Goal: Information Seeking & Learning: Learn about a topic

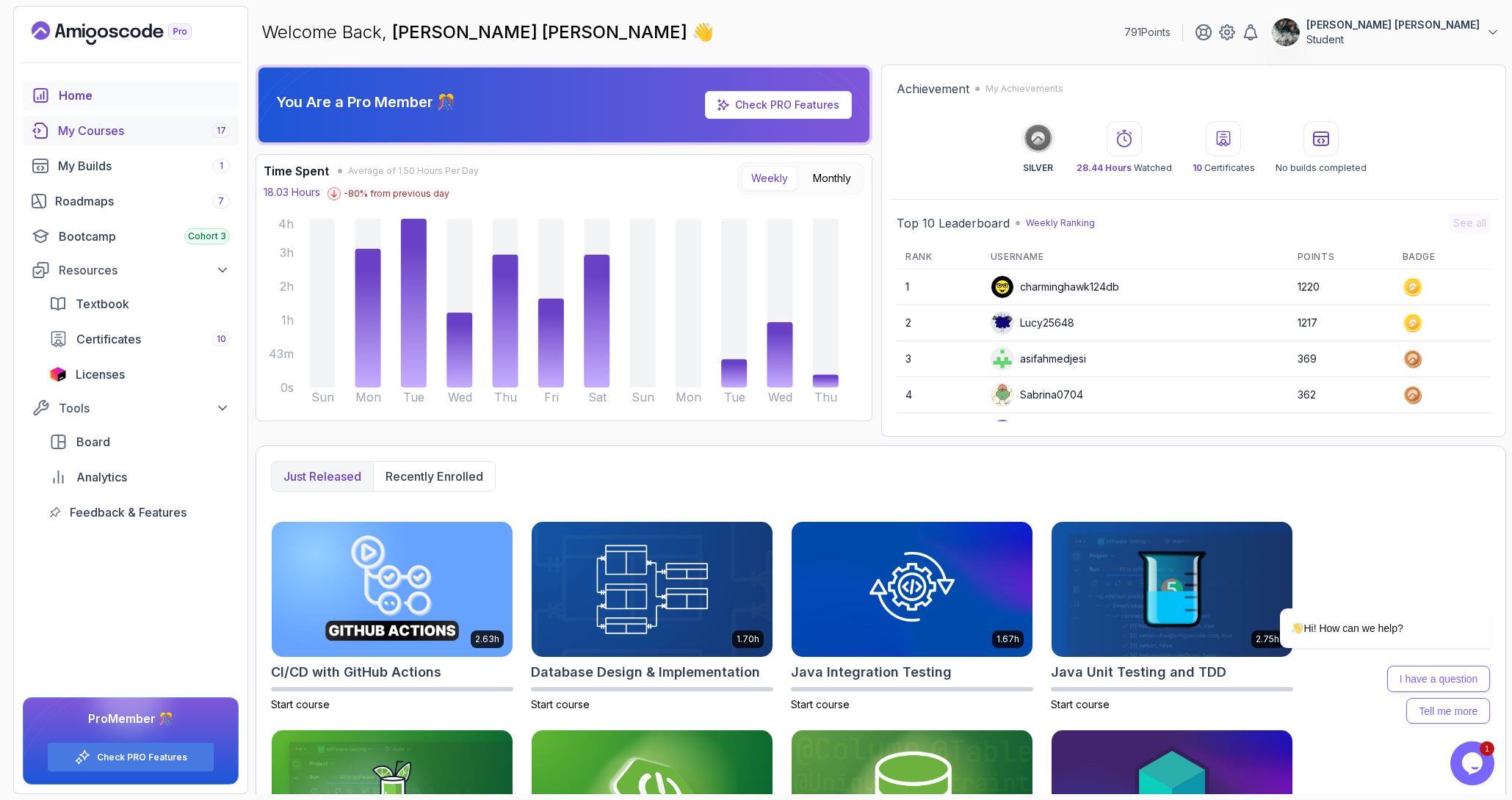
click at [128, 130] on div "My Courses 17" at bounding box center [144, 130] width 172 height 17
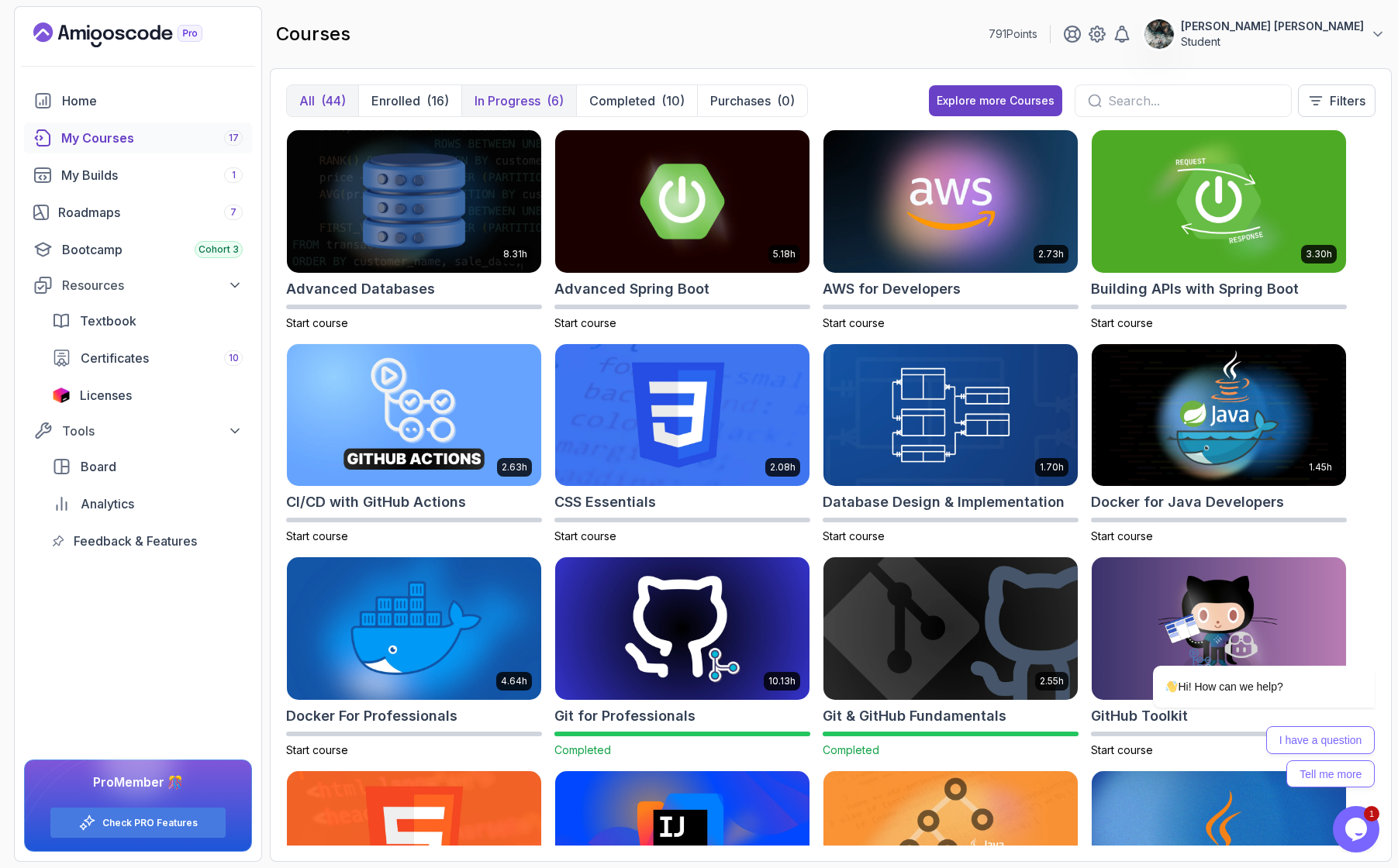
click at [516, 97] on p "In Progress" at bounding box center [508, 100] width 66 height 18
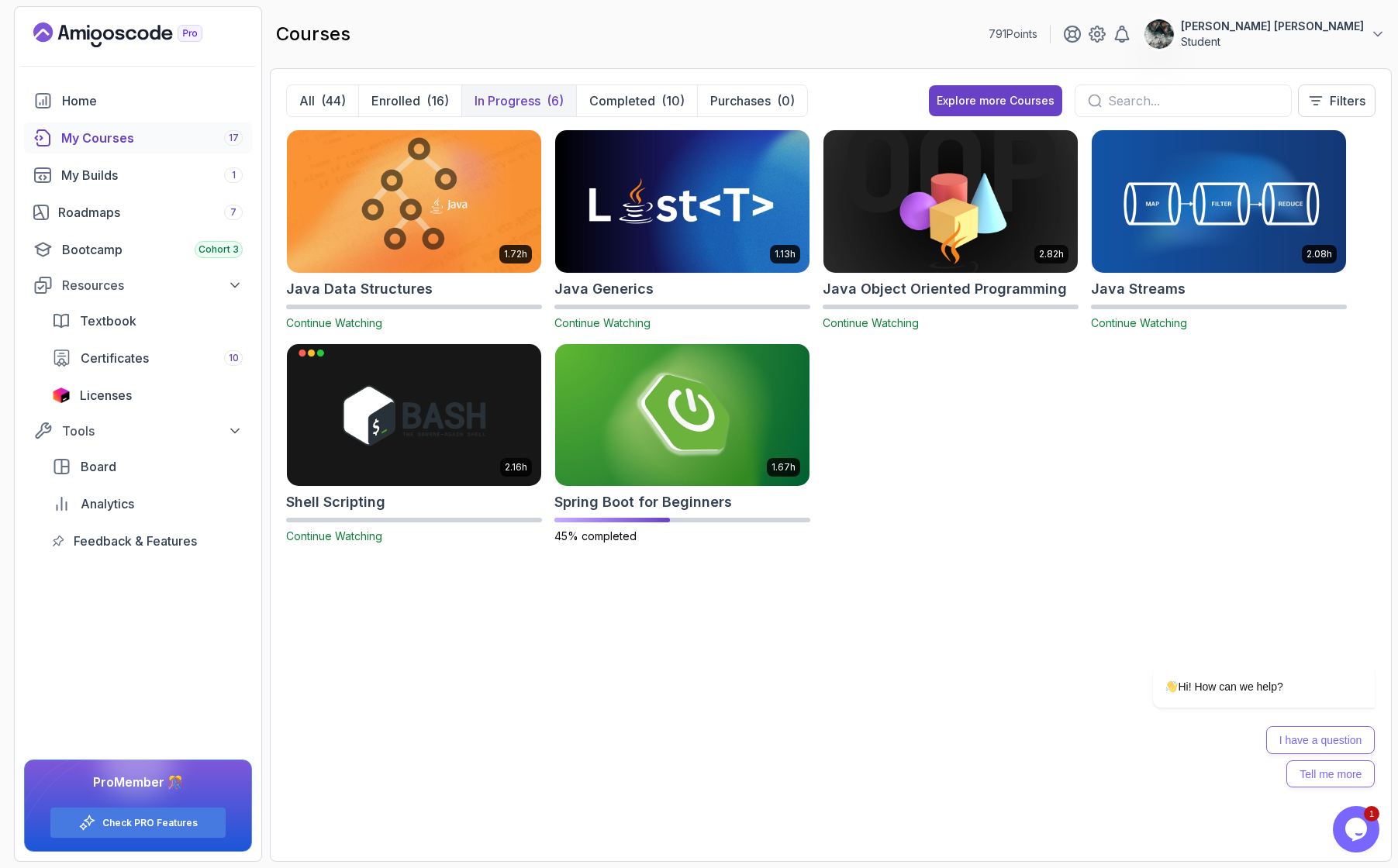
click at [1366, 838] on icon "Opens Chat This icon Opens the chat window." at bounding box center [1357, 829] width 25 height 25
click at [1366, 837] on div "Close Chat This icon closes the chat window." at bounding box center [1356, 829] width 47 height 18
click at [1392, 776] on icon "Close" at bounding box center [1388, 778] width 14 height 14
click at [702, 337] on div "1.72h Java Data Structures Continue Watching 1.13h Java Generics Continue Watch…" at bounding box center [831, 346] width 1090 height 434
click at [704, 364] on img at bounding box center [682, 415] width 267 height 149
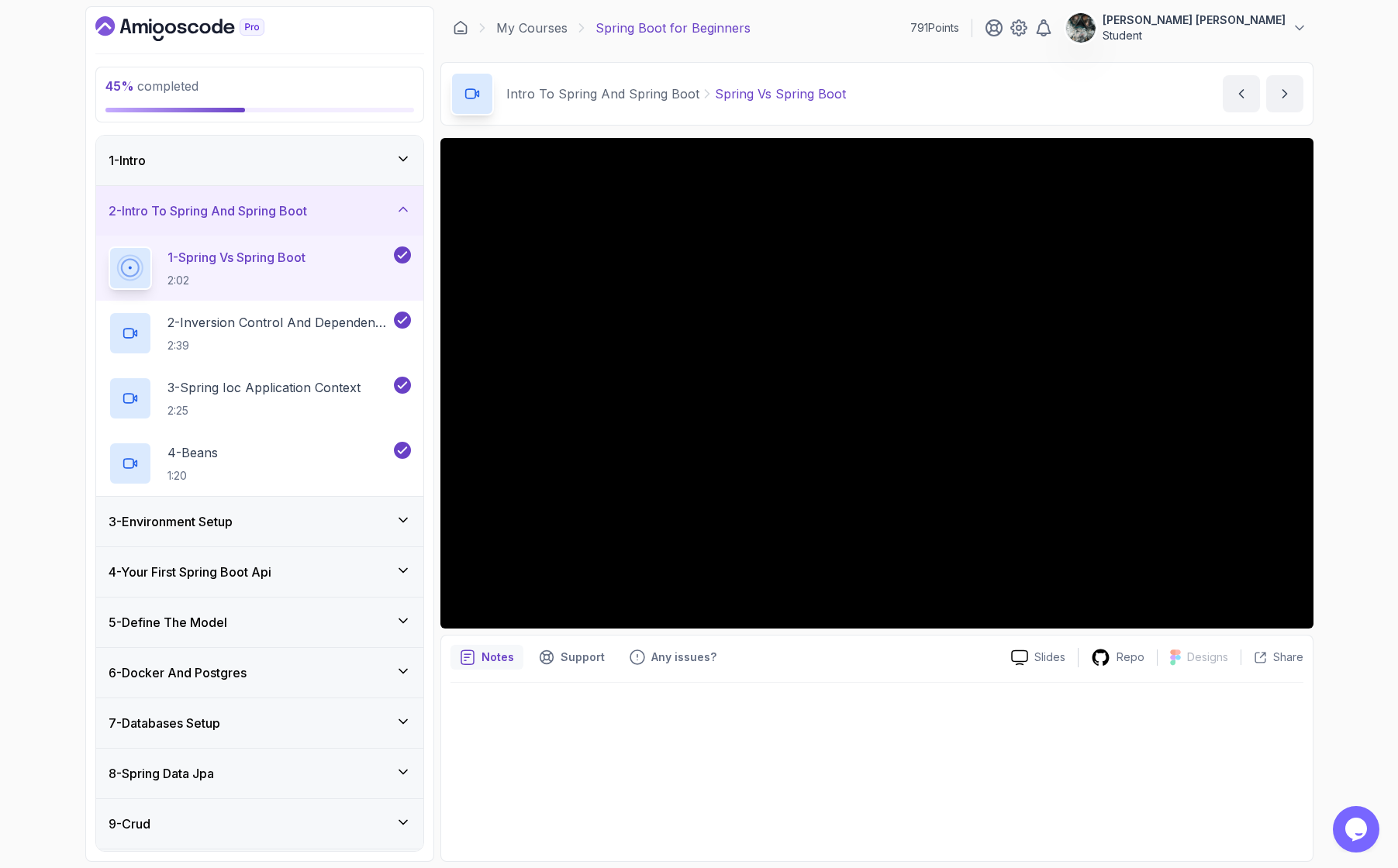
click at [230, 513] on h3 "3 - Environment Setup" at bounding box center [170, 521] width 124 height 18
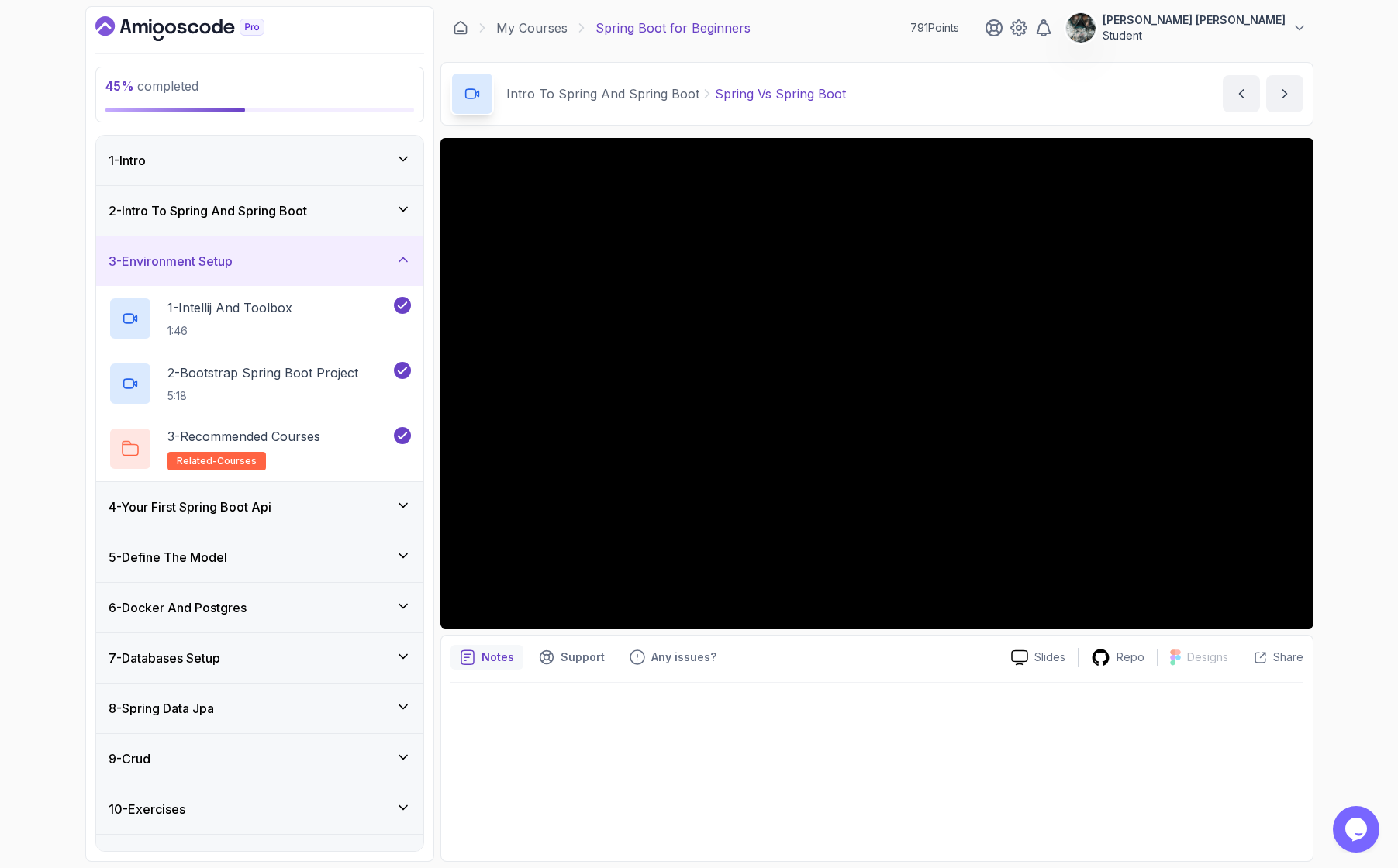
click at [336, 514] on div "4 - Your First Spring Boot Api" at bounding box center [260, 506] width 302 height 18
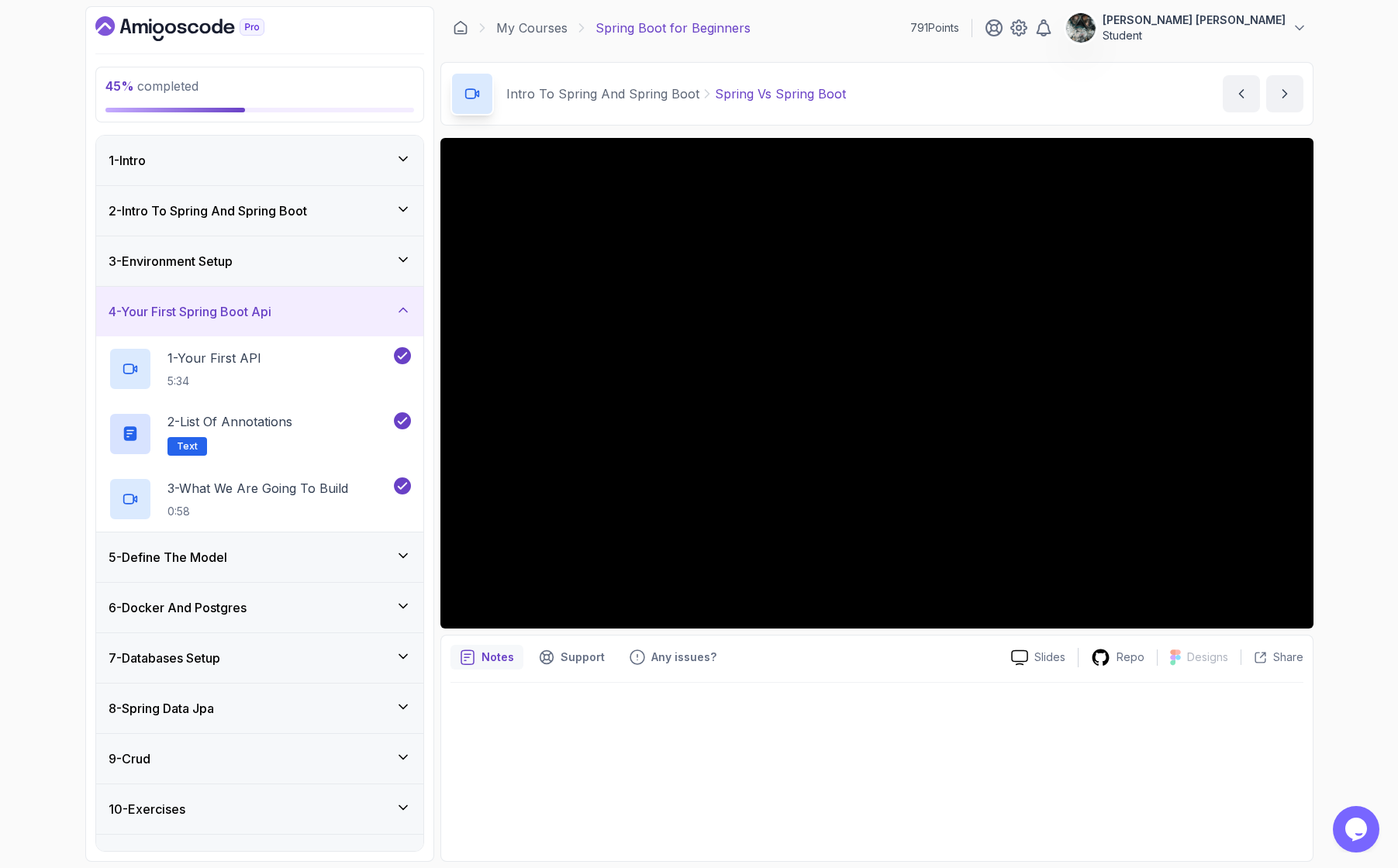
click at [303, 551] on div "5 - Define The Model" at bounding box center [260, 556] width 302 height 18
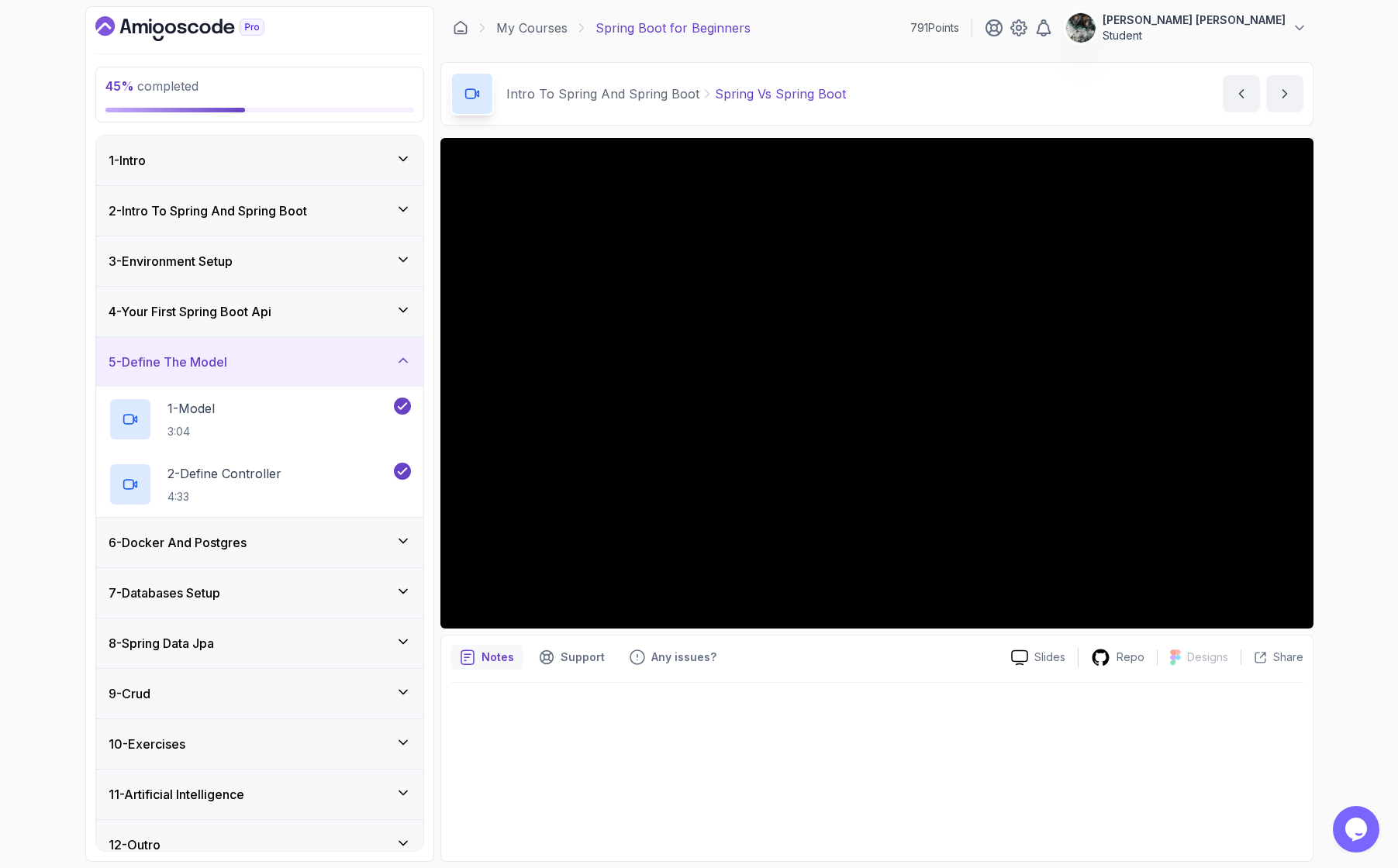
click at [315, 548] on div "6 - Docker And Postgres" at bounding box center [260, 542] width 302 height 18
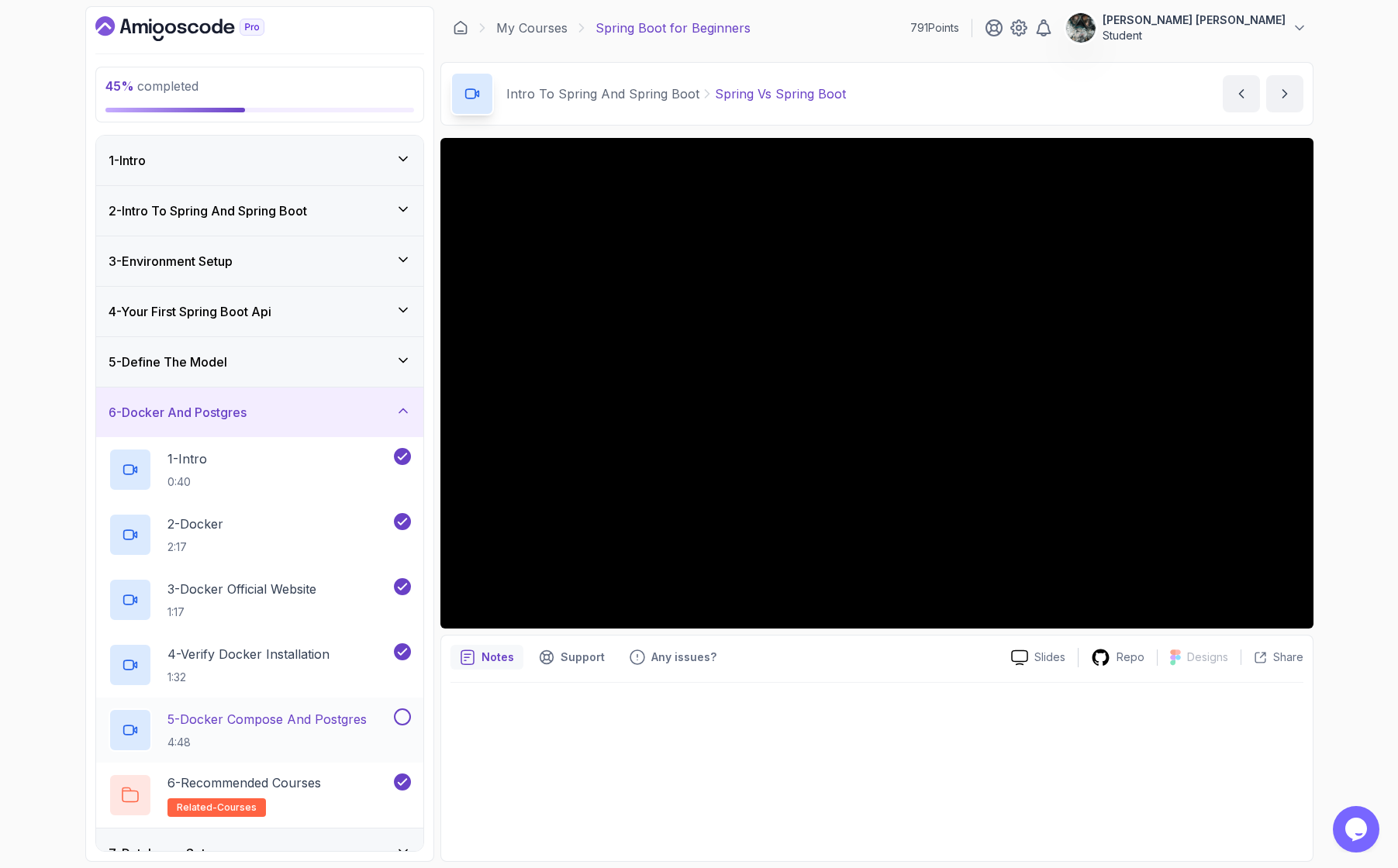
click at [313, 721] on p "5 - Docker Compose And Postgres" at bounding box center [267, 719] width 199 height 18
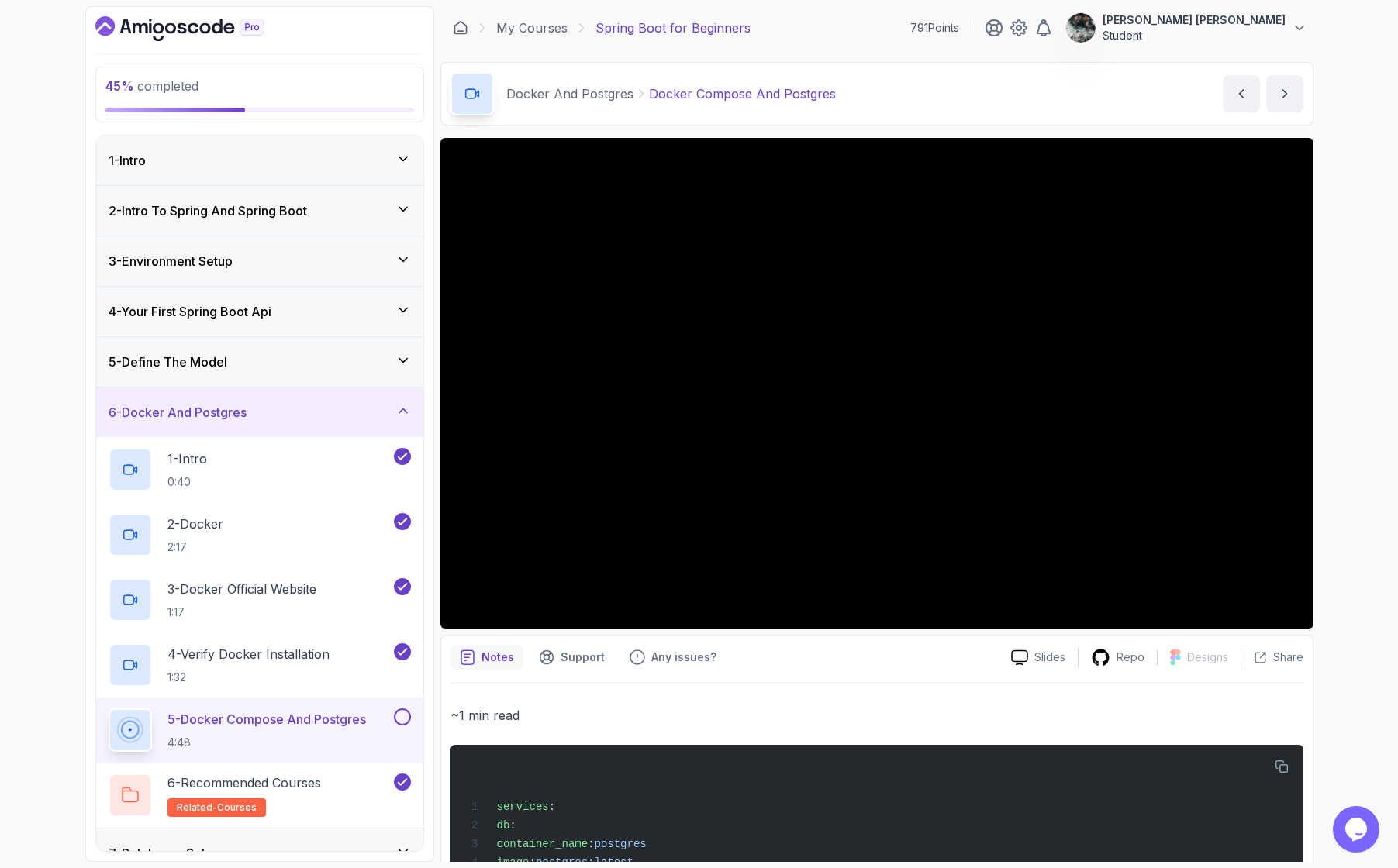
click at [1389, 169] on div "45 % completed 1 - Intro 2 - Intro To Spring And Spring Boot 3 - Environment Se…" at bounding box center [699, 434] width 1398 height 868
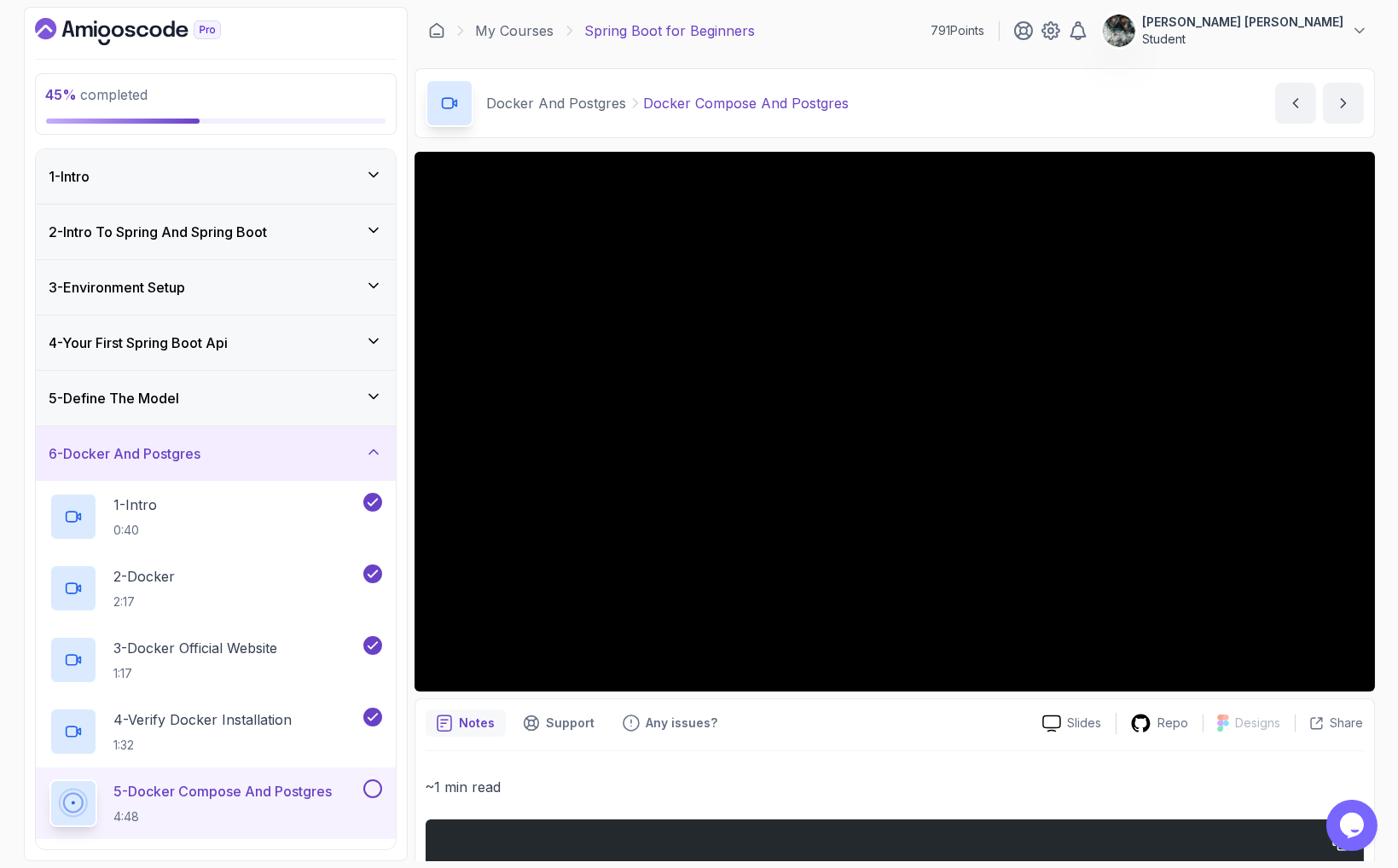
scroll to position [531, 0]
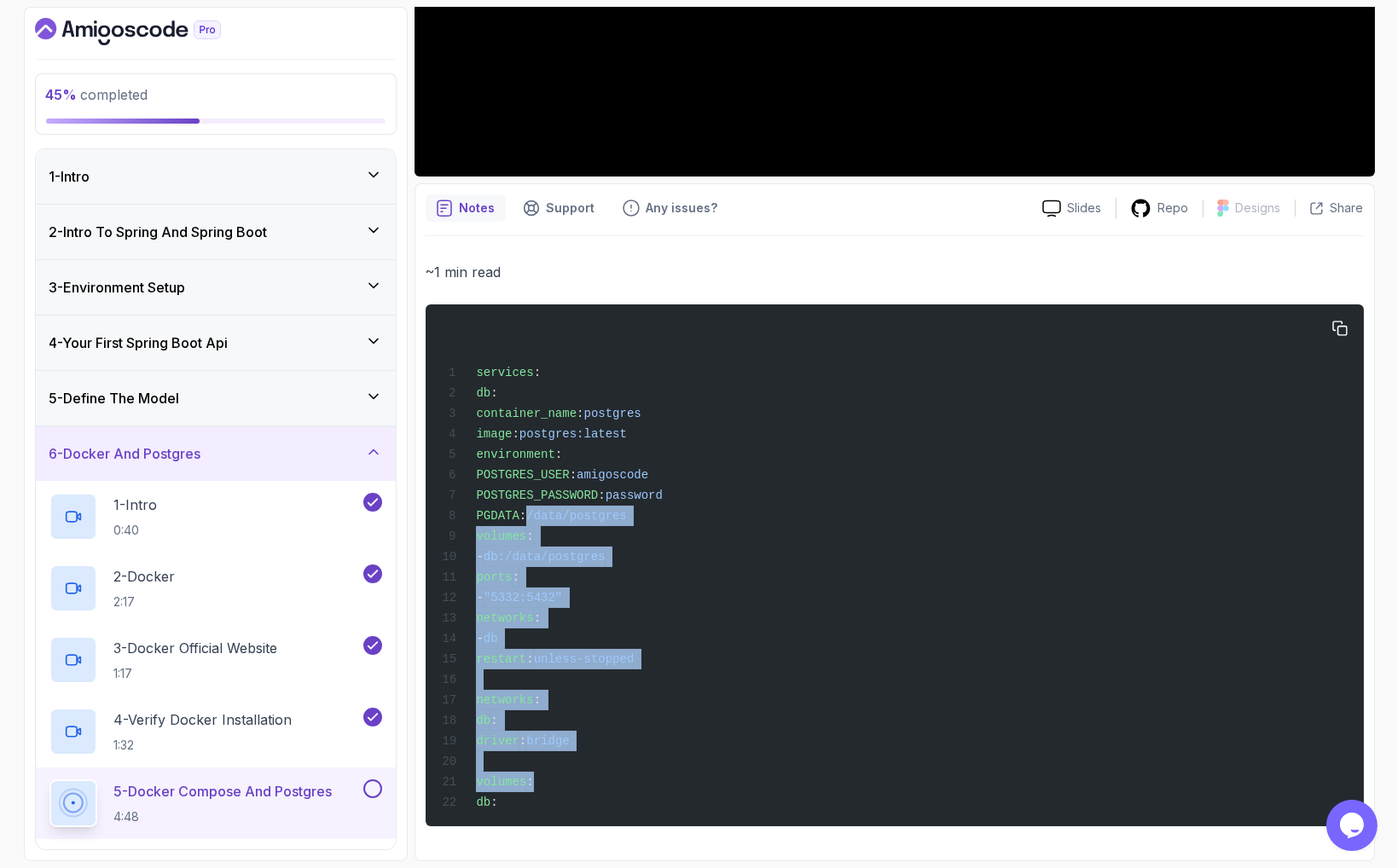
drag, startPoint x: 652, startPoint y: 791, endPoint x: 577, endPoint y: 507, distance: 293.7
click at [578, 508] on div "services : db : container_name : postgres image : postgres:latest environment :…" at bounding box center [893, 565] width 910 height 501
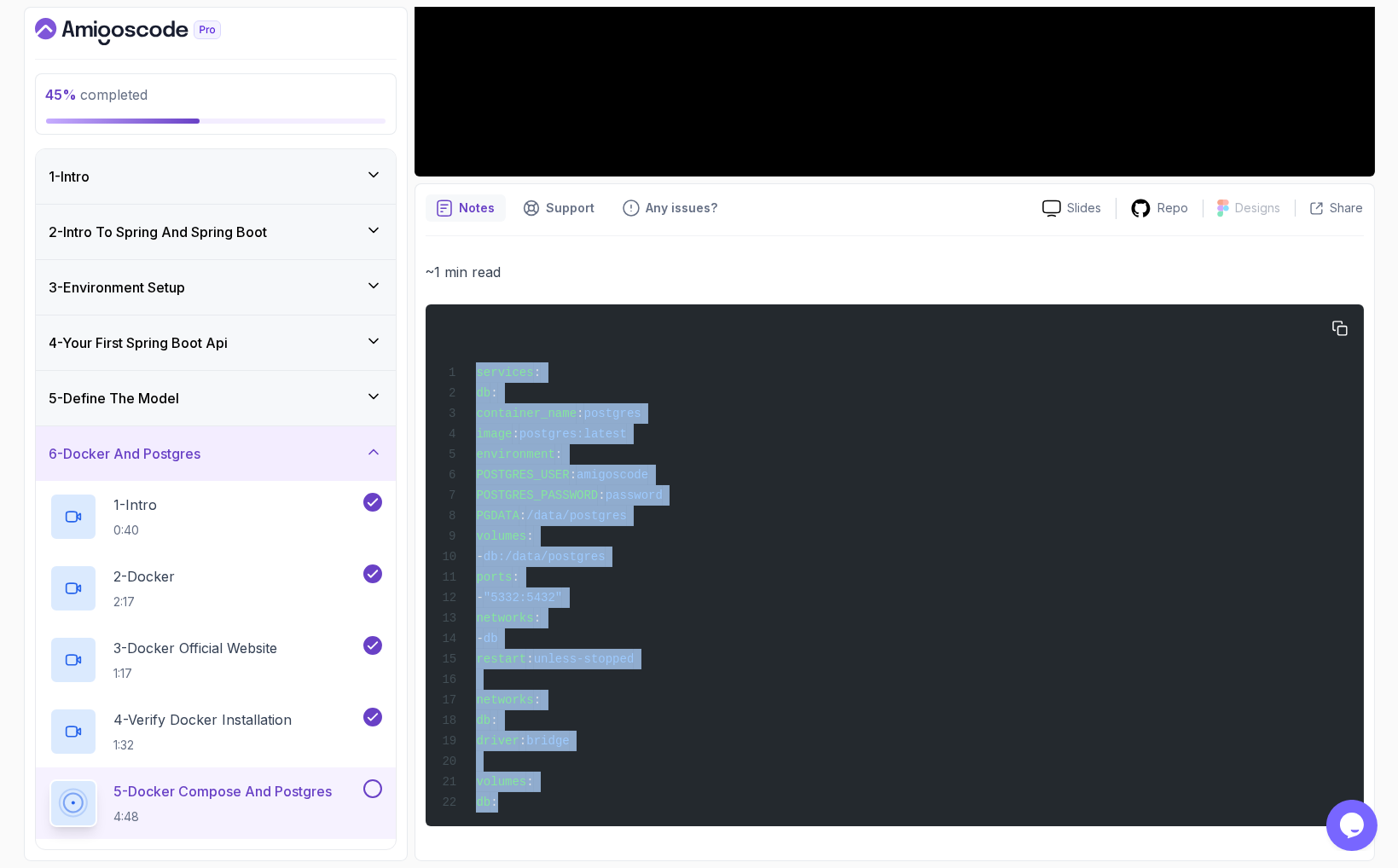
drag, startPoint x: 543, startPoint y: 401, endPoint x: 592, endPoint y: 814, distance: 415.9
click at [600, 828] on div "~1 min read services : db : container_name : postgres image : postgres:latest e…" at bounding box center [895, 544] width 938 height 614
copy code "services : db : container_name : postgres image : postgres:latest environment :…"
drag, startPoint x: 551, startPoint y: 390, endPoint x: 939, endPoint y: 446, distance: 392.0
click at [961, 441] on div "services : db : container_name : postgres image : postgres:latest environment :…" at bounding box center [893, 565] width 910 height 501
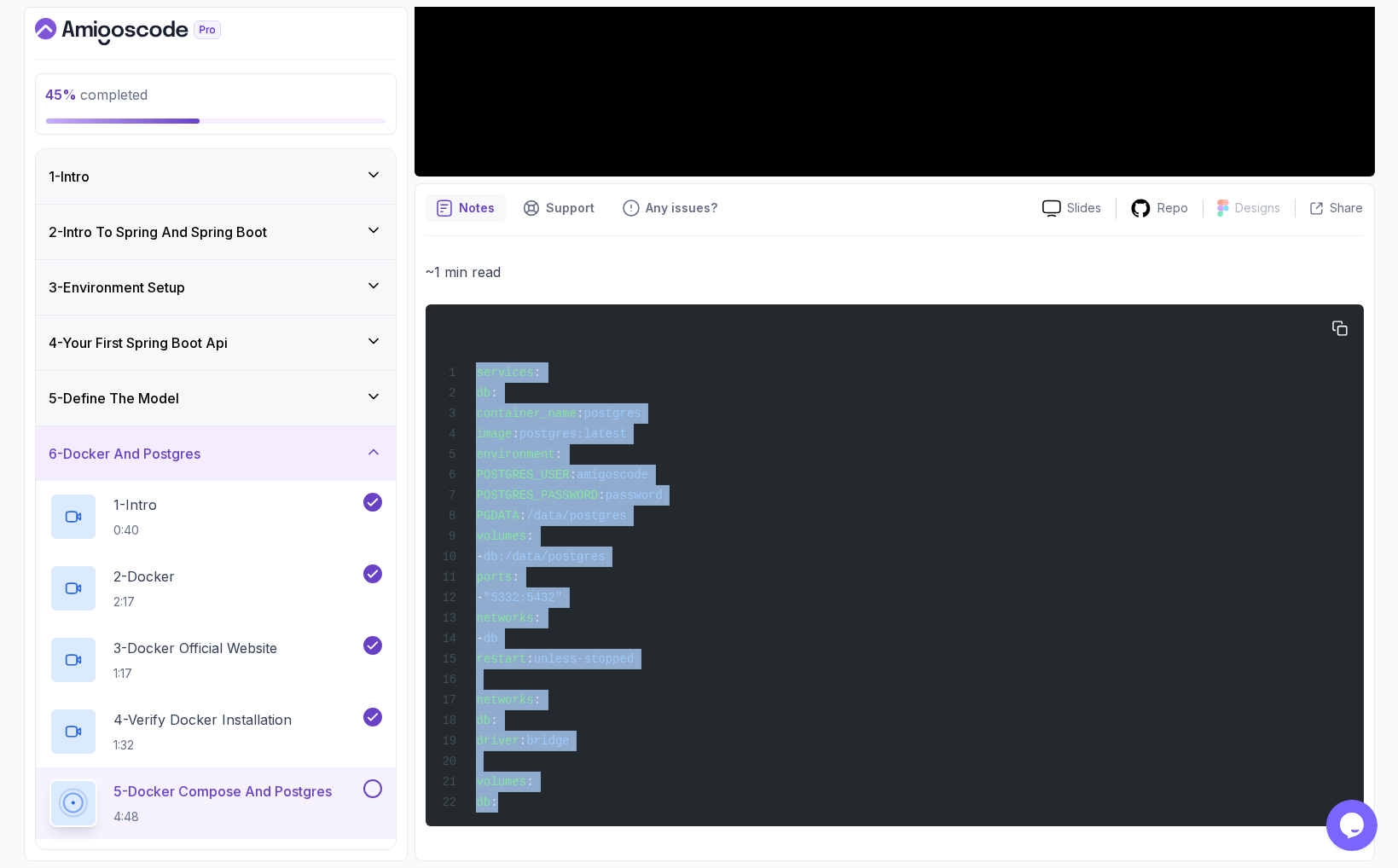
click at [935, 444] on div "services : db : container_name : postgres image : postgres:latest environment :…" at bounding box center [893, 565] width 910 height 501
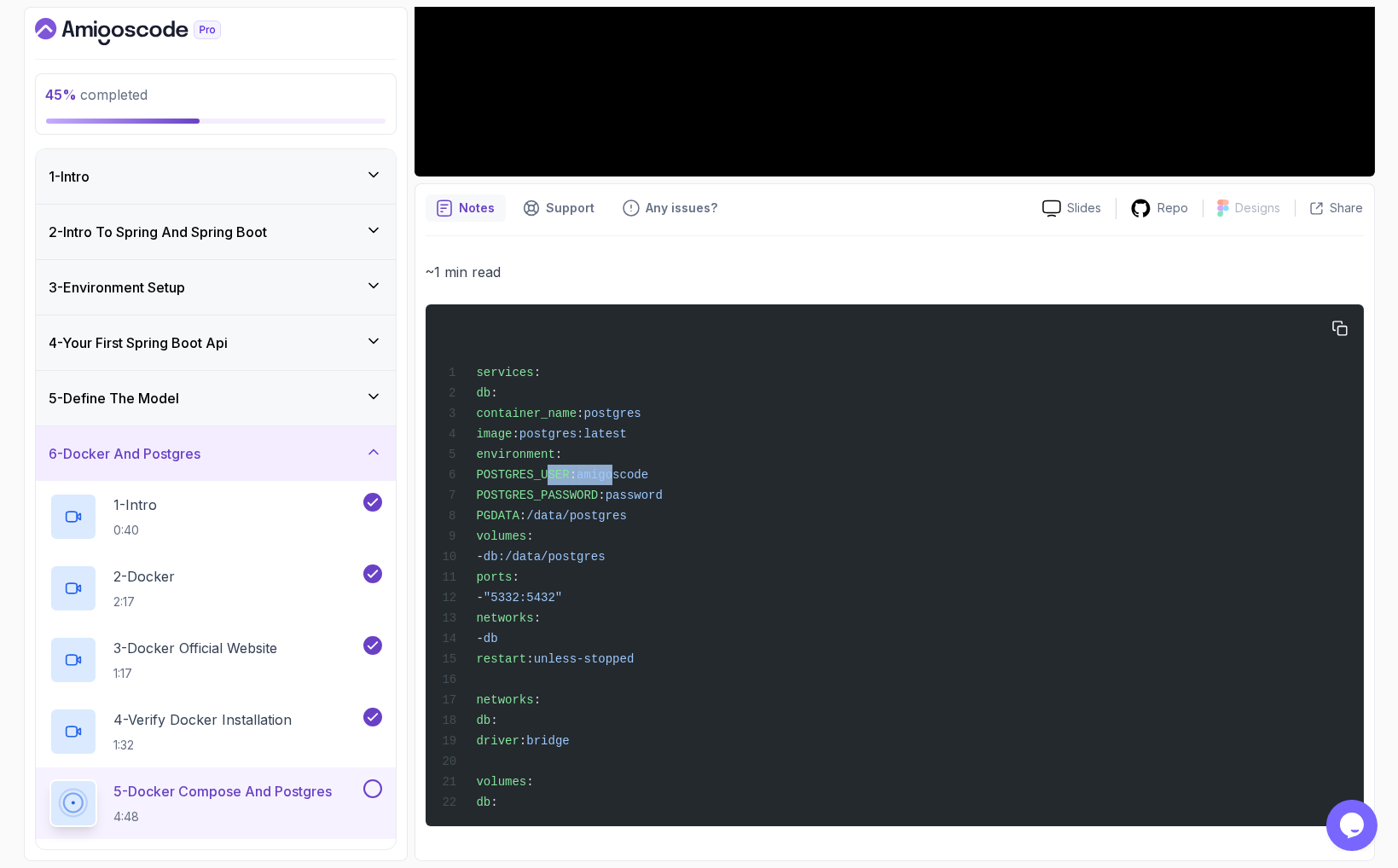
drag, startPoint x: 545, startPoint y: 457, endPoint x: 680, endPoint y: 466, distance: 135.3
click at [648, 468] on span "POSTGRES_USER : amigoscode" at bounding box center [545, 475] width 207 height 14
drag, startPoint x: 727, startPoint y: 482, endPoint x: 655, endPoint y: 482, distance: 72.0
click at [659, 482] on div "services : db : container_name : postgres image : postgres:latest environment :…" at bounding box center [893, 565] width 910 height 501
drag, startPoint x: 621, startPoint y: 512, endPoint x: 672, endPoint y: 514, distance: 51.0
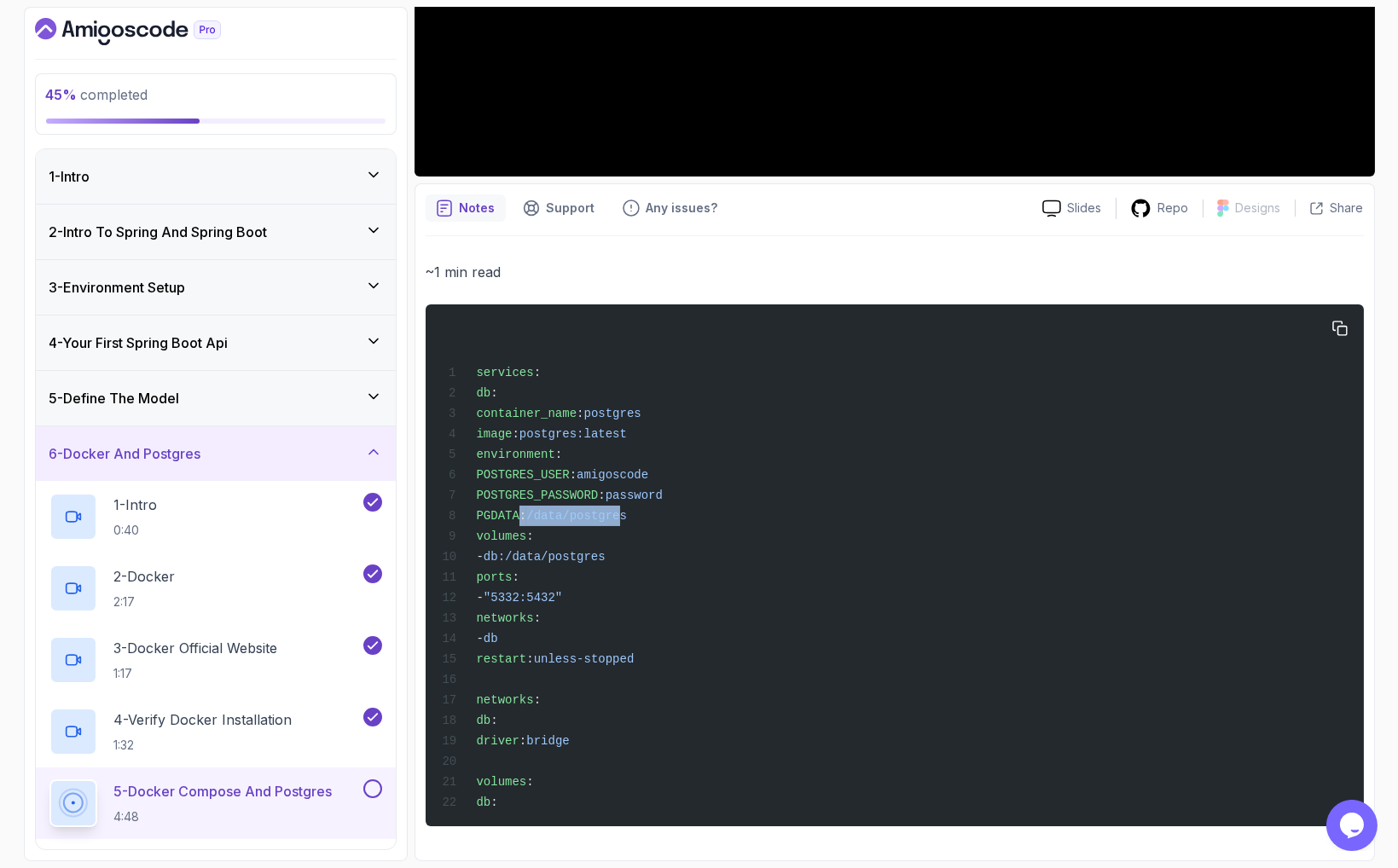
click at [671, 514] on div "services : db : container_name : postgres image : postgres:latest environment :…" at bounding box center [893, 565] width 910 height 501
click at [715, 516] on div "services : db : container_name : postgres image : postgres:latest environment :…" at bounding box center [893, 565] width 910 height 501
drag, startPoint x: 699, startPoint y: 500, endPoint x: 610, endPoint y: 509, distance: 89.5
click at [610, 509] on div "services : db : container_name : postgres image : postgres:latest environment :…" at bounding box center [893, 565] width 910 height 501
drag, startPoint x: 662, startPoint y: 551, endPoint x: 711, endPoint y: 552, distance: 49.0
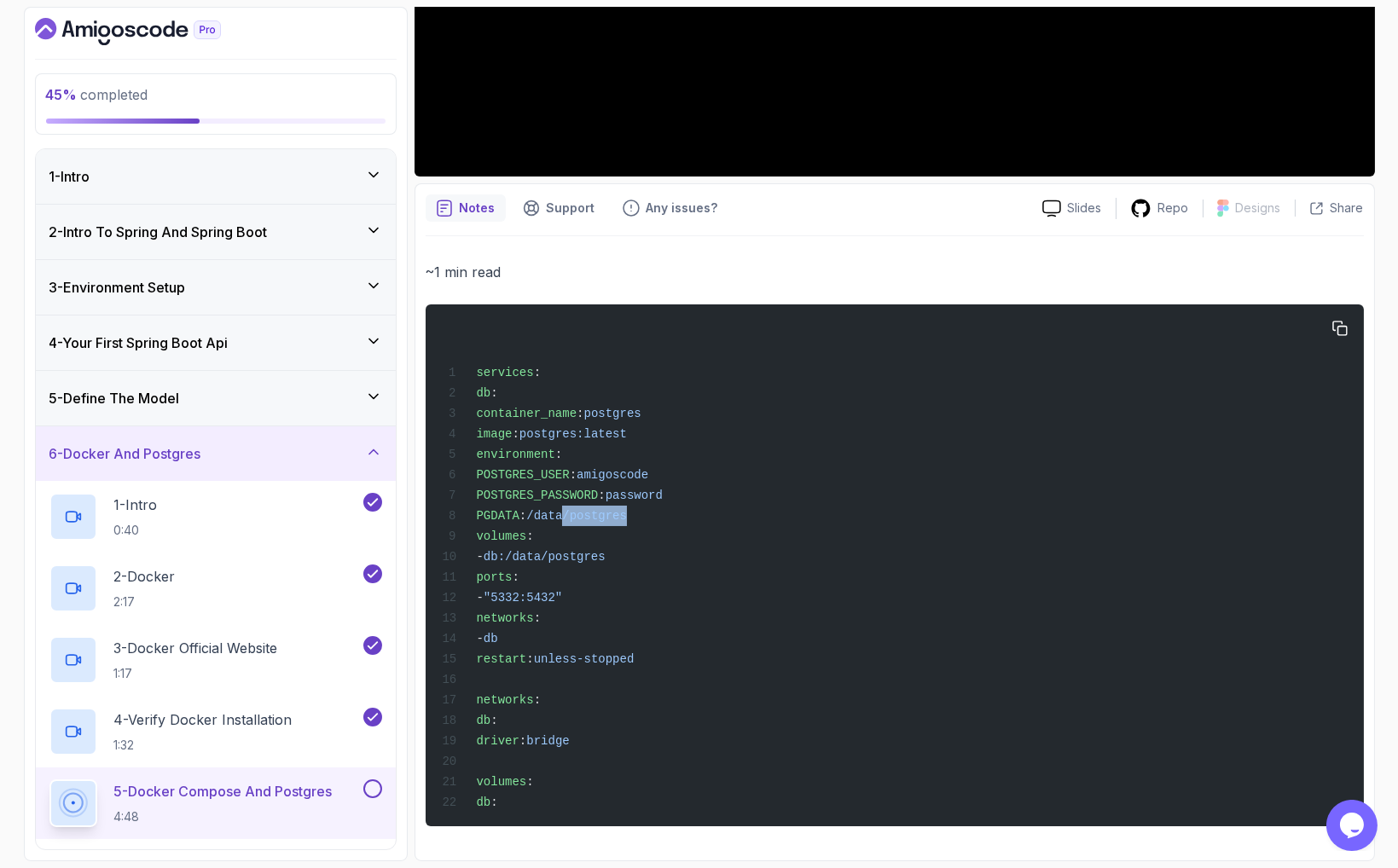
click at [699, 551] on div "services : db : container_name : postgres image : postgres:latest environment :…" at bounding box center [893, 565] width 910 height 501
drag, startPoint x: 711, startPoint y: 552, endPoint x: 734, endPoint y: 559, distance: 24.0
click at [712, 552] on div "services : db : container_name : postgres image : postgres:latest environment :…" at bounding box center [893, 565] width 910 height 501
drag, startPoint x: 734, startPoint y: 559, endPoint x: 593, endPoint y: 551, distance: 141.2
click at [593, 551] on div "services : db : container_name : postgres image : postgres:latest environment :…" at bounding box center [893, 565] width 910 height 501
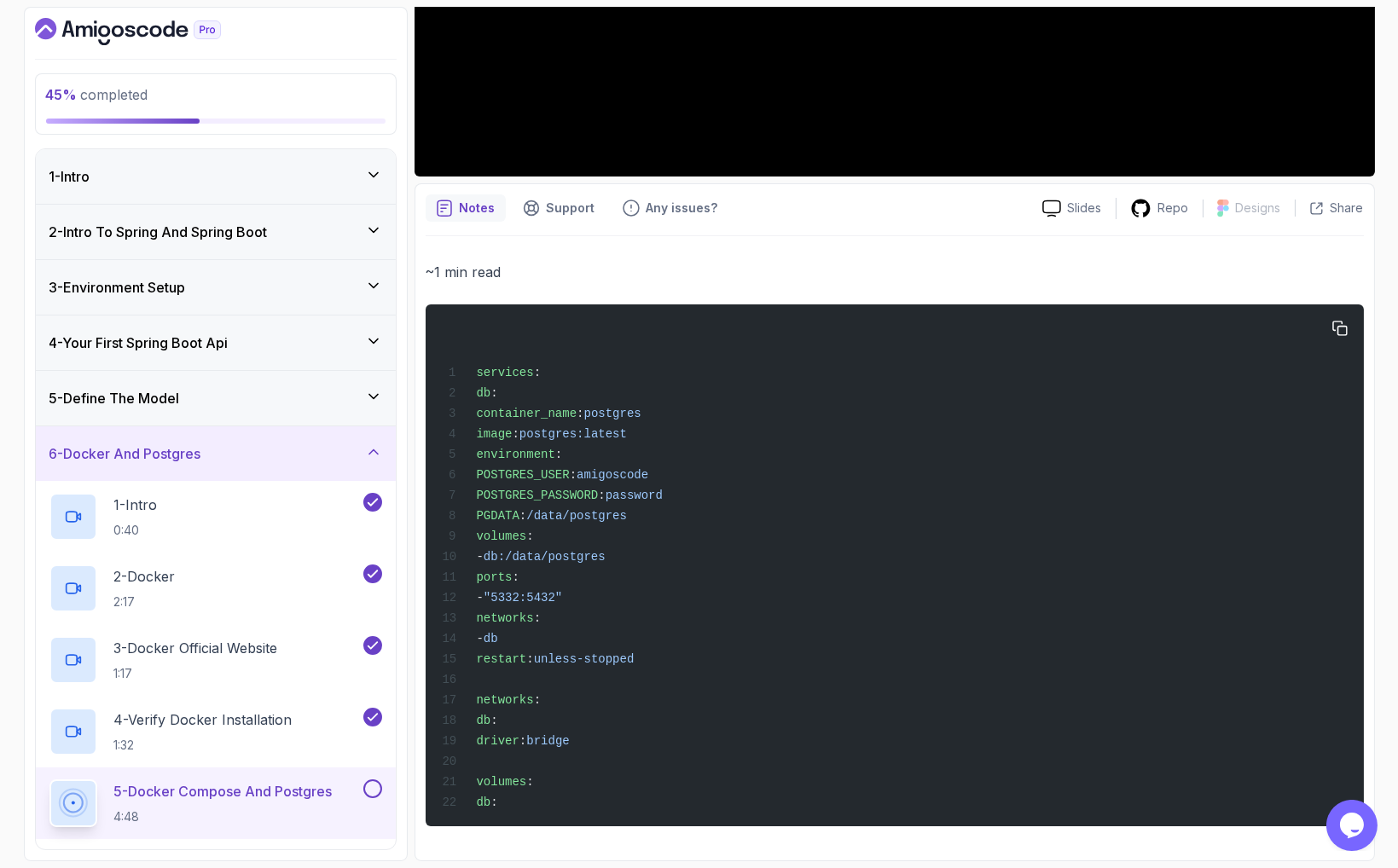
click at [605, 551] on span "db:/data/postgres" at bounding box center [545, 557] width 122 height 14
drag, startPoint x: 615, startPoint y: 628, endPoint x: 596, endPoint y: 647, distance: 26.9
click at [617, 629] on div "services : db : container_name : postgres image : postgres:latest environment :…" at bounding box center [893, 565] width 910 height 501
drag, startPoint x: 578, startPoint y: 651, endPoint x: 707, endPoint y: 648, distance: 129.0
click at [698, 649] on div "services : db : container_name : postgres image : postgres:latest environment :…" at bounding box center [893, 565] width 910 height 501
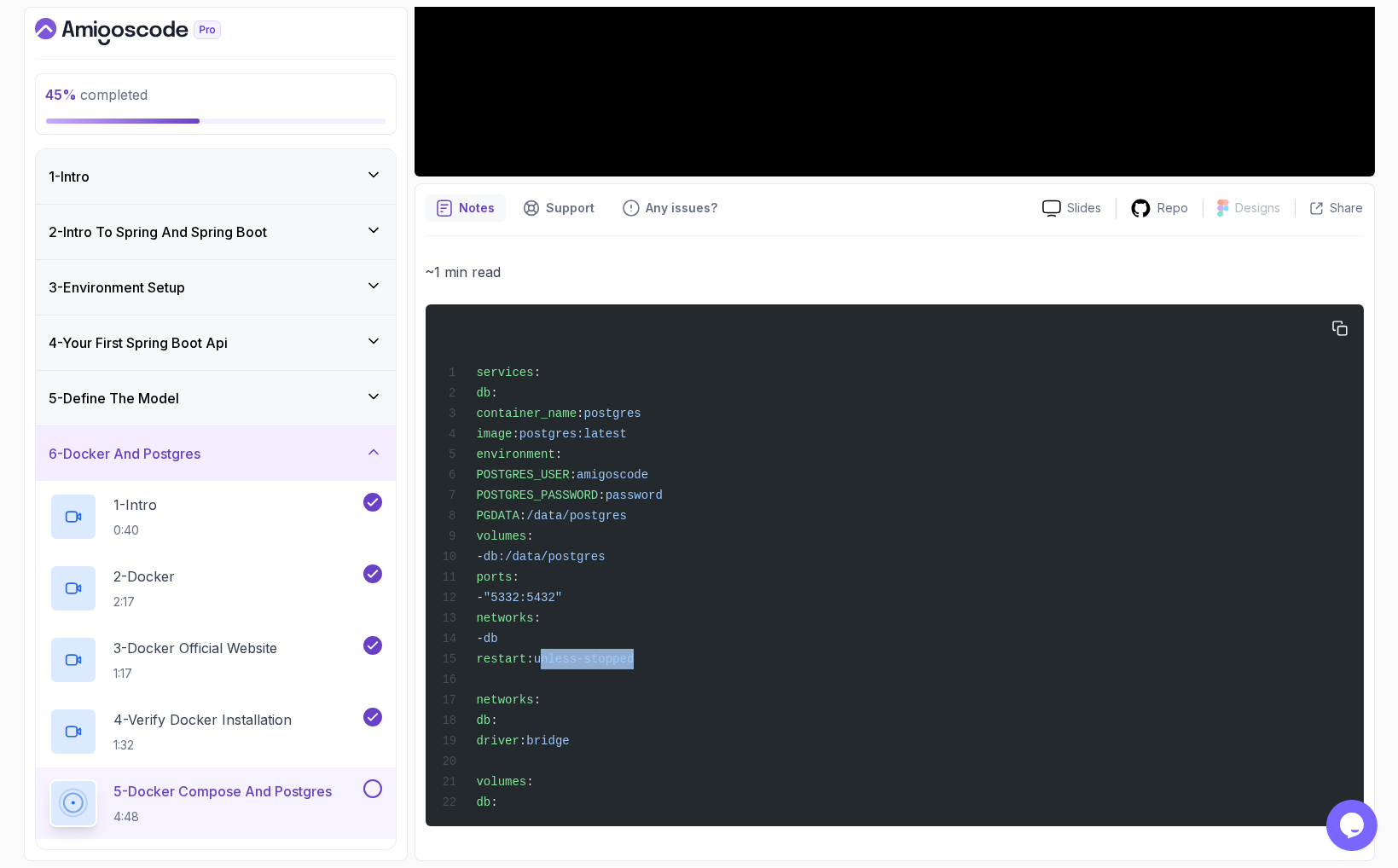
click at [707, 648] on div "services : db : container_name : postgres image : postgres:latest environment :…" at bounding box center [893, 565] width 910 height 501
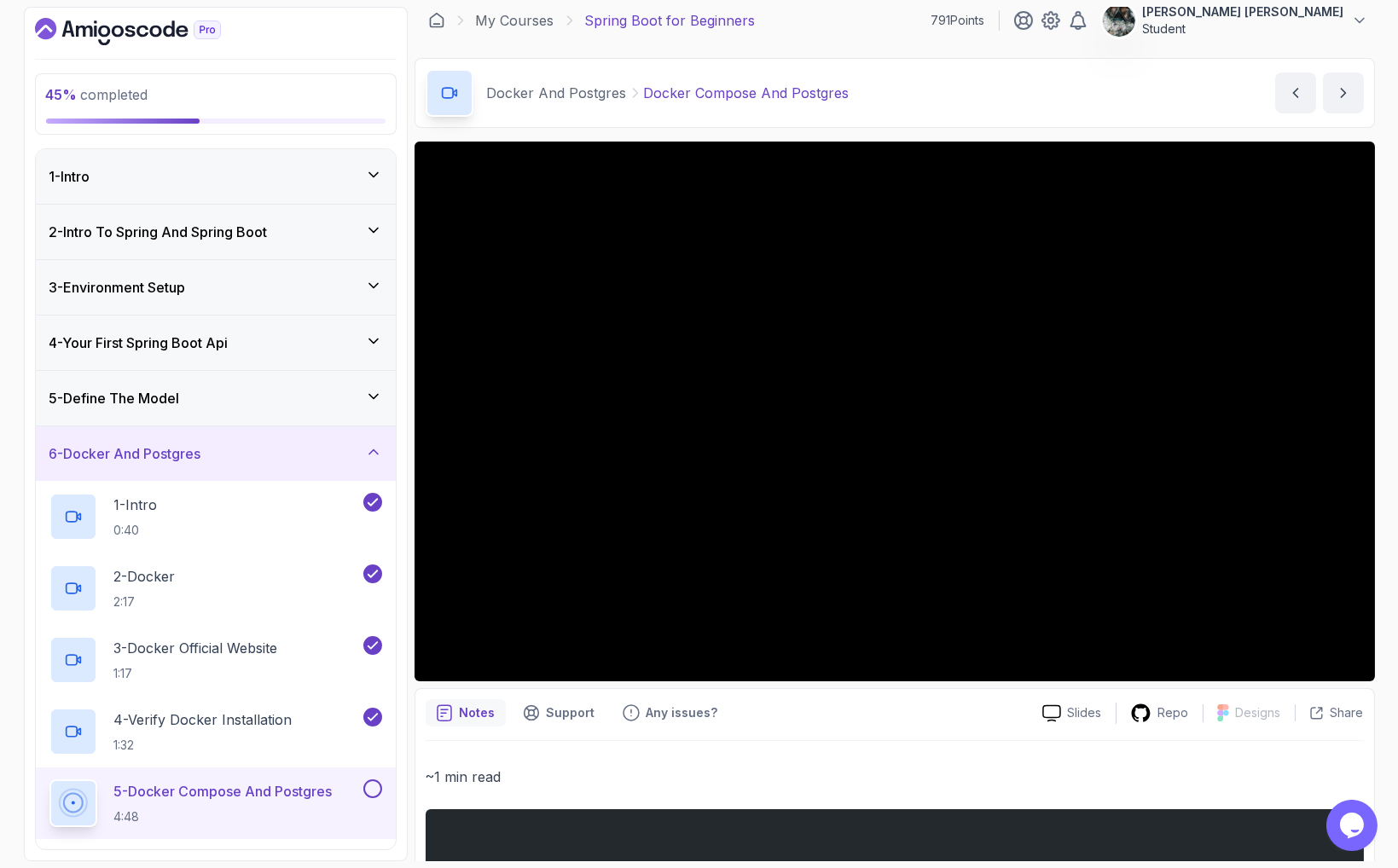
scroll to position [0, 0]
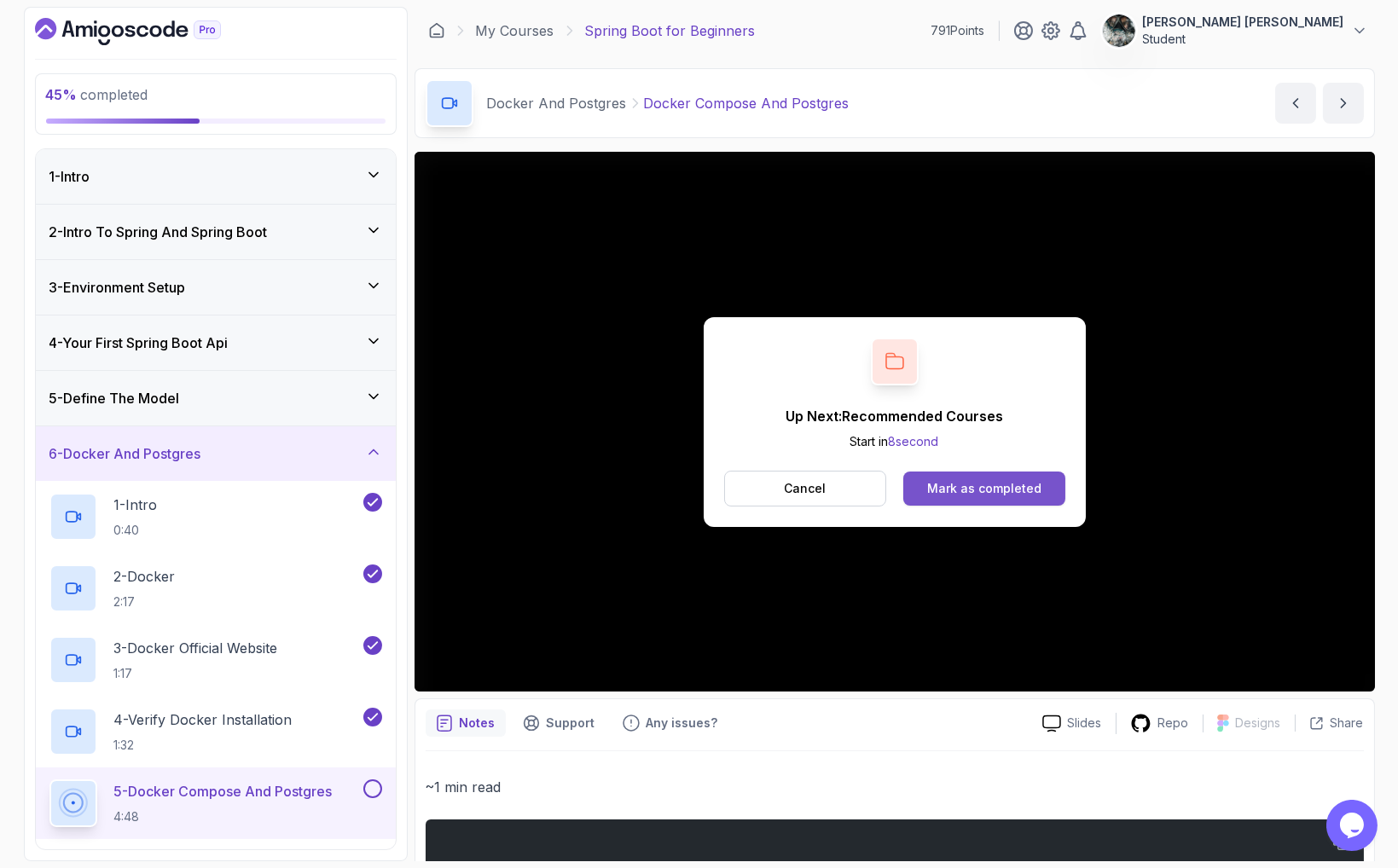
click at [1030, 489] on div "Mark as completed" at bounding box center [984, 489] width 114 height 17
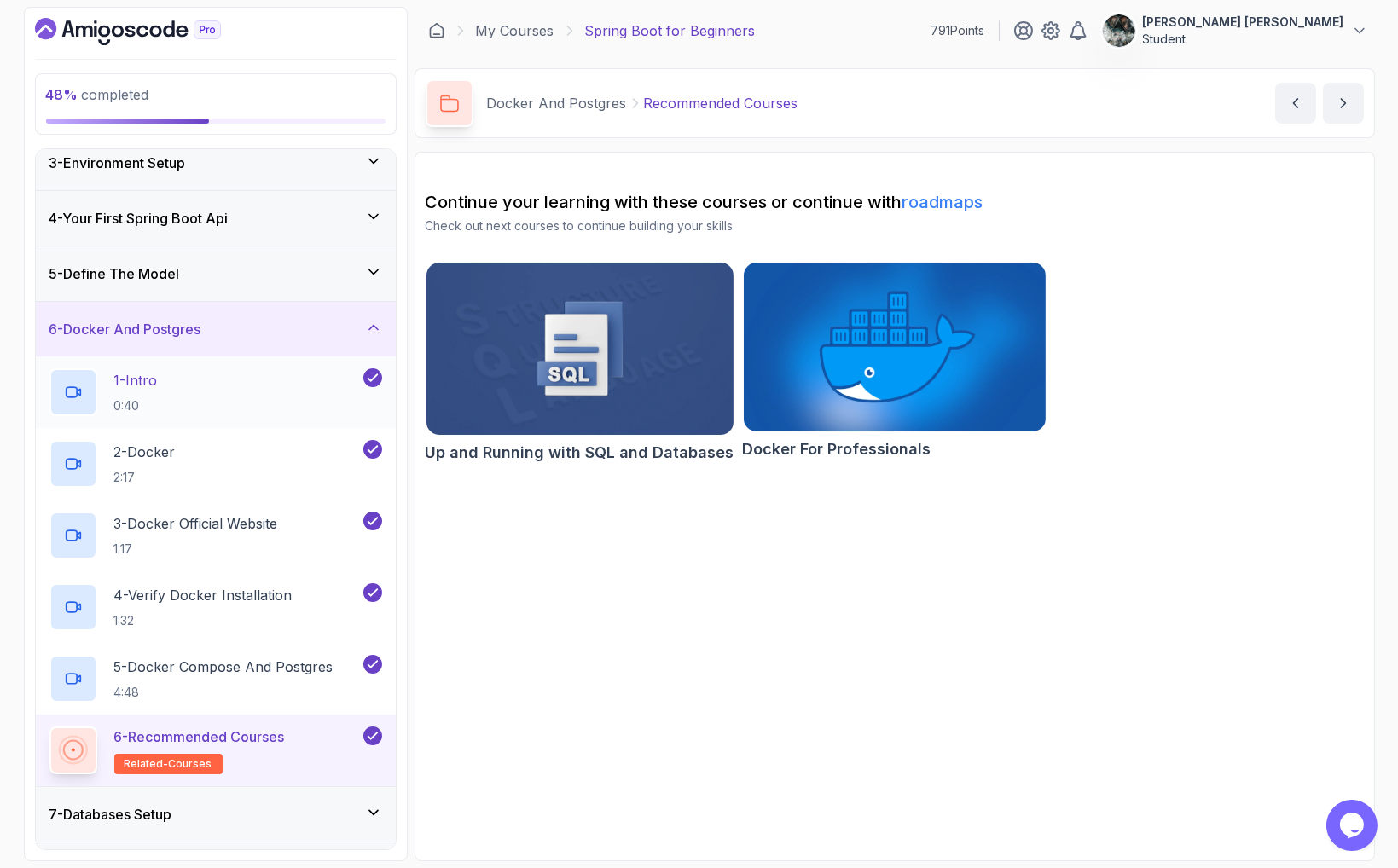
scroll to position [205, 0]
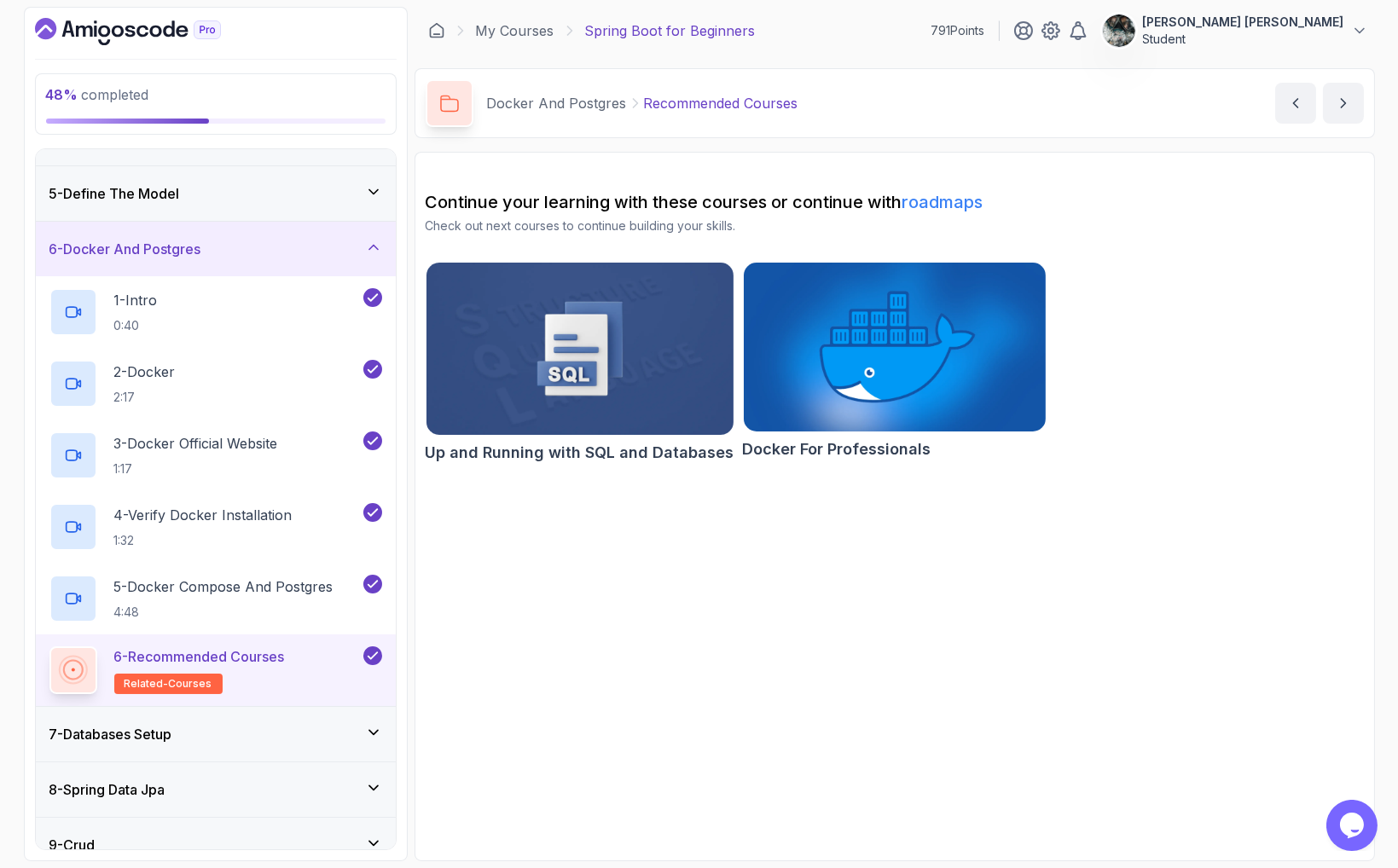
click at [285, 709] on div "7 - Databases Setup" at bounding box center [215, 734] width 360 height 55
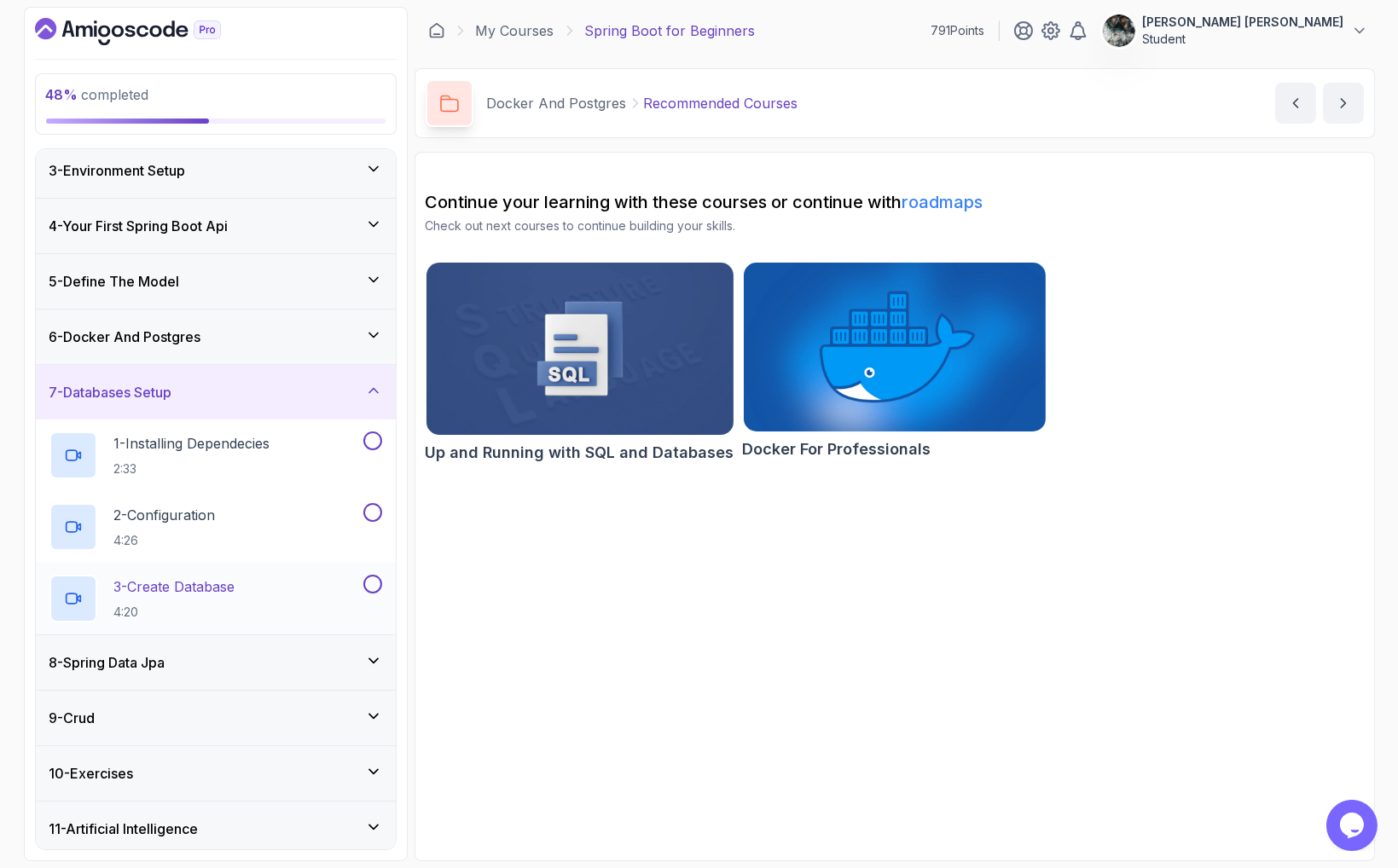
scroll to position [136, 0]
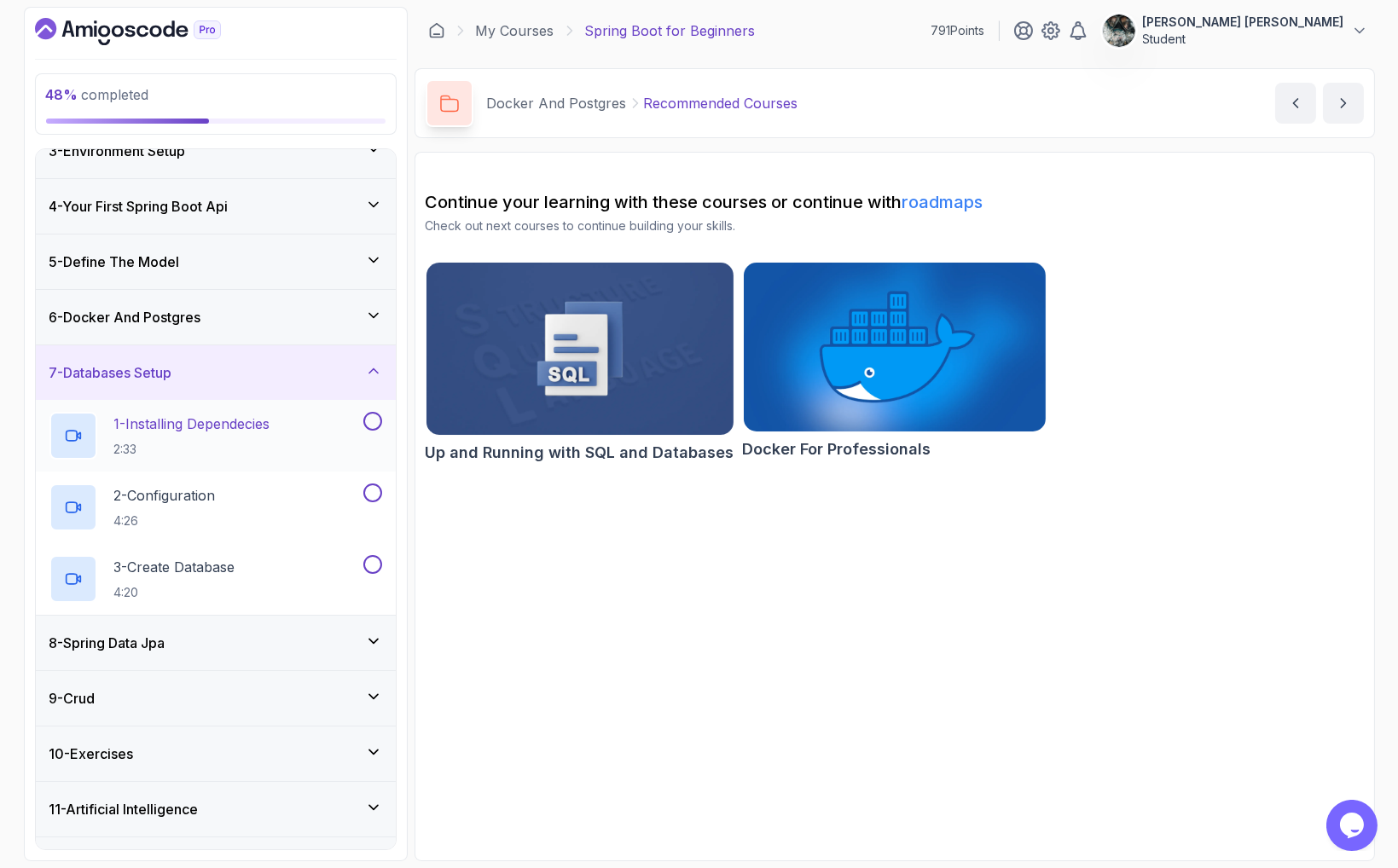
click at [245, 424] on p "1 - Installing Dependecies" at bounding box center [192, 423] width 156 height 20
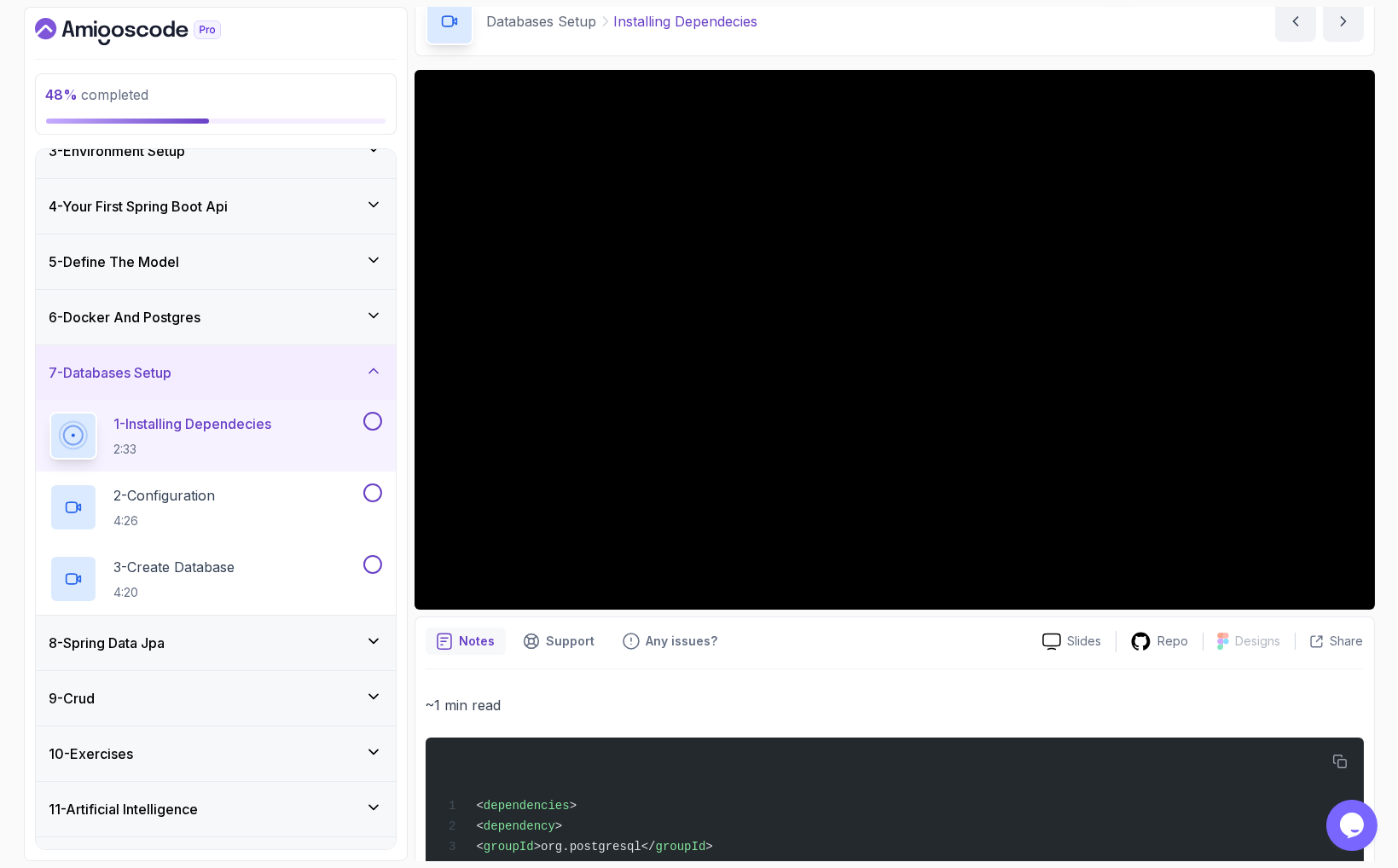
scroll to position [32, 0]
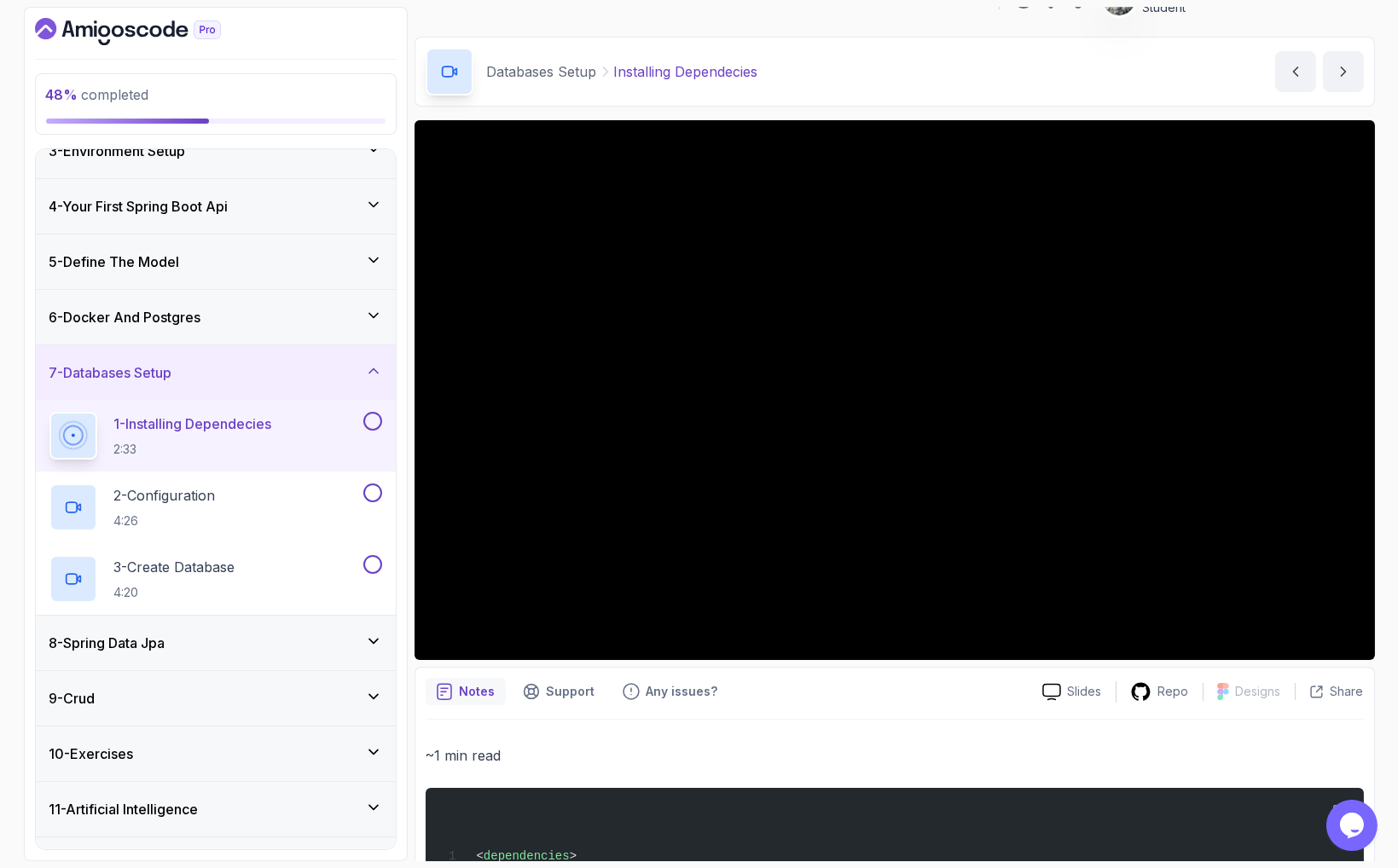
drag, startPoint x: 384, startPoint y: 414, endPoint x: 383, endPoint y: 424, distance: 10.0
click at [384, 415] on div "1 - Installing Dependecies 2:33" at bounding box center [215, 435] width 360 height 71
click at [371, 424] on button at bounding box center [372, 421] width 18 height 18
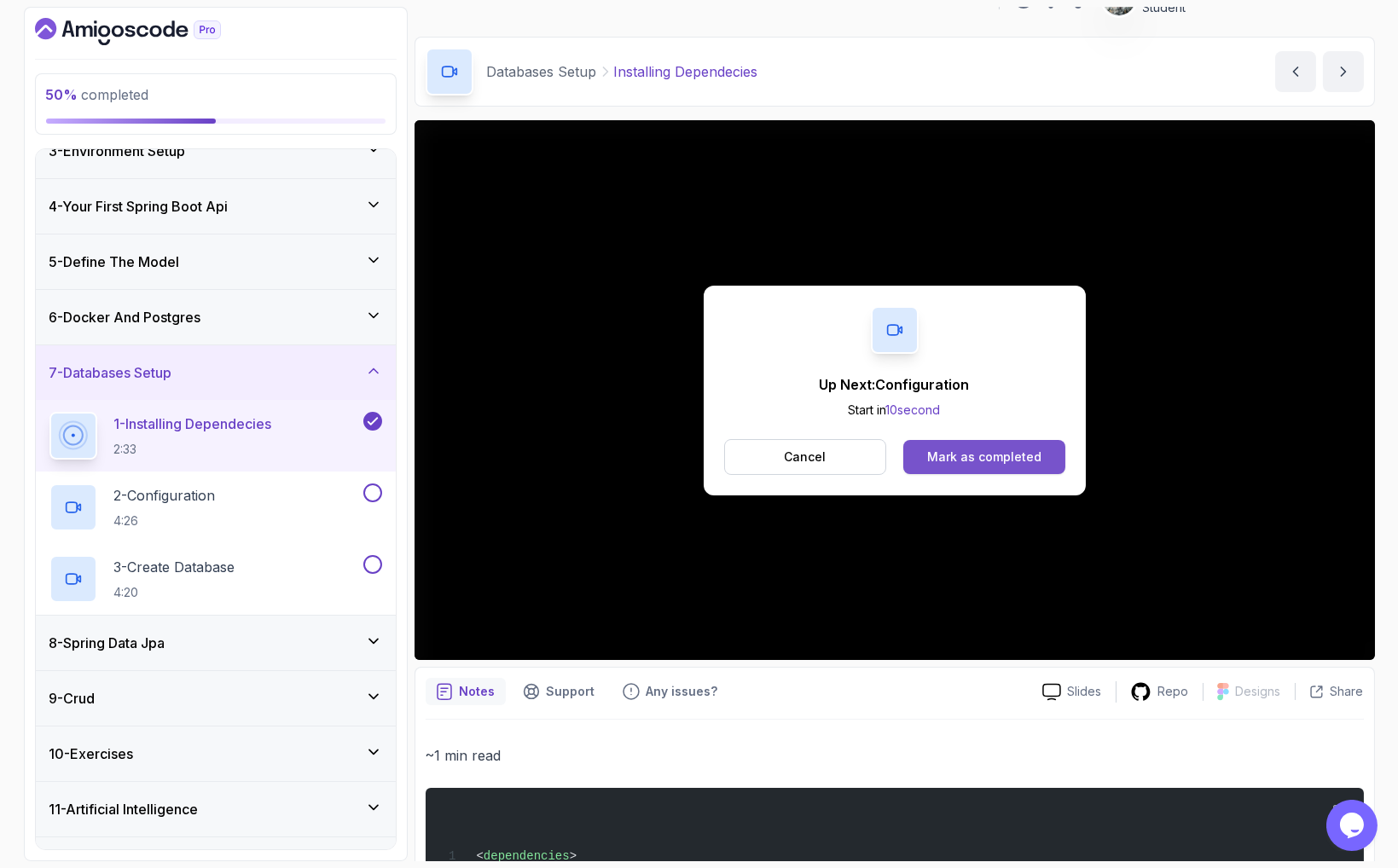
click at [1011, 456] on div "Mark as completed" at bounding box center [984, 458] width 114 height 17
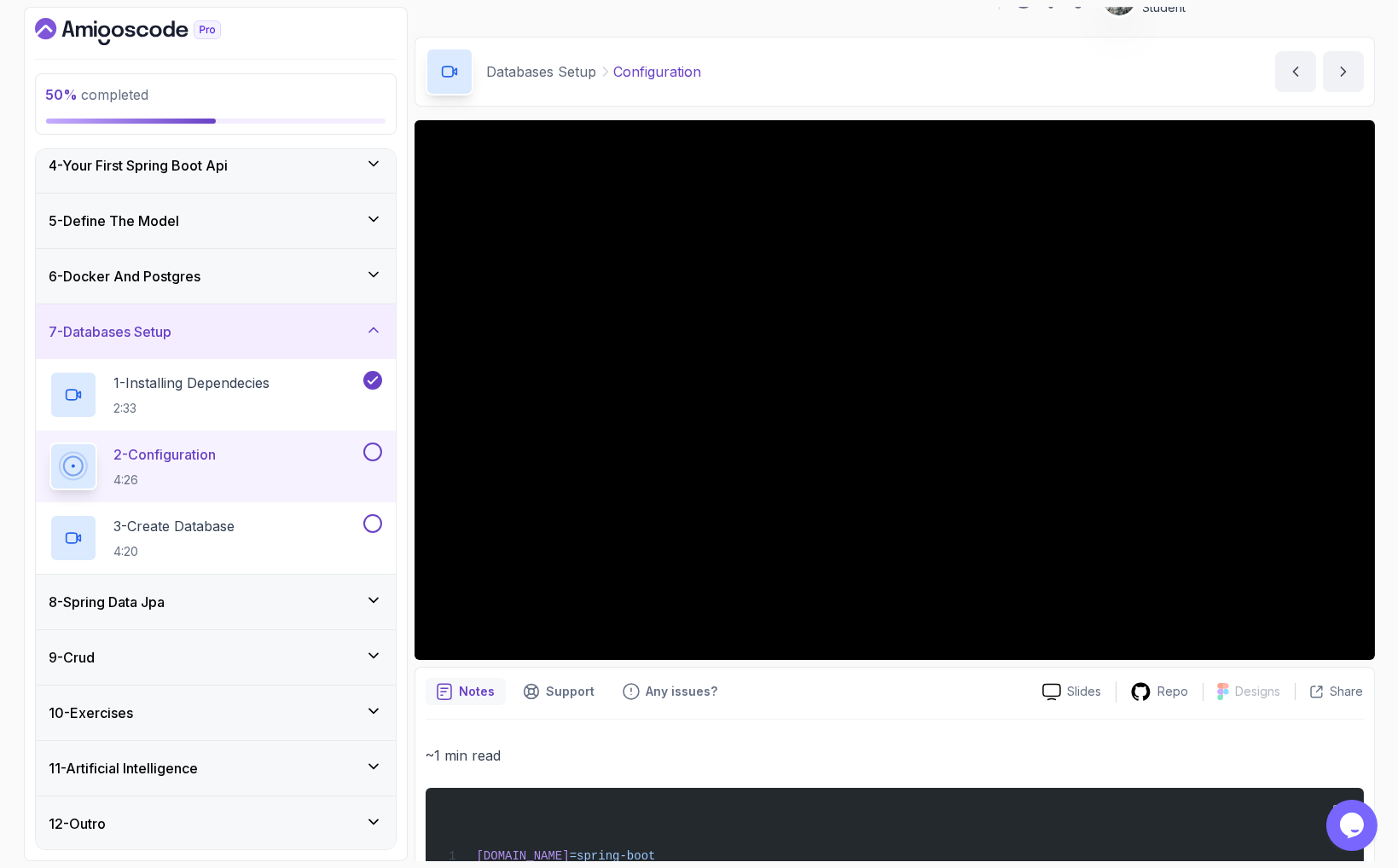
scroll to position [699, 0]
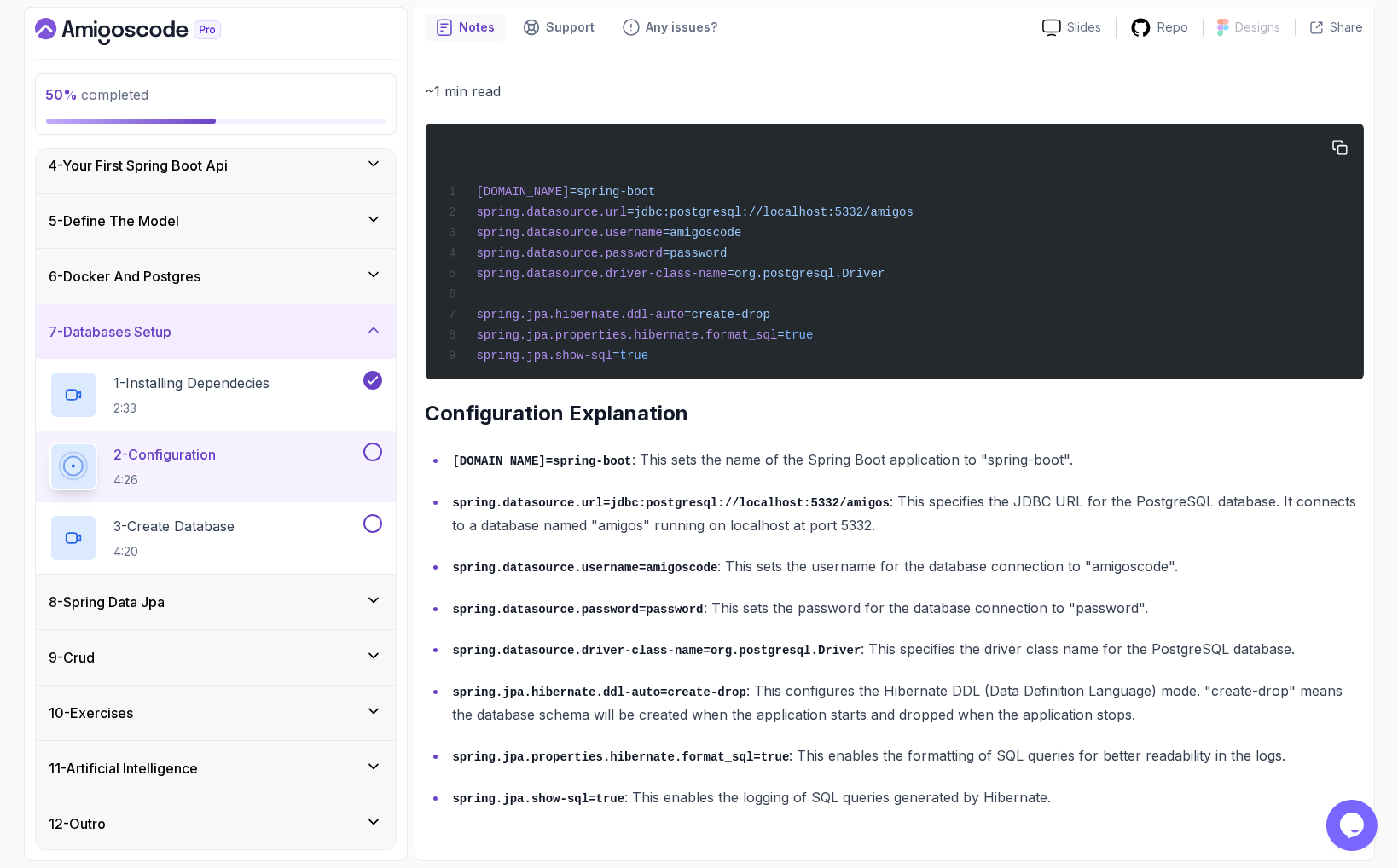
click at [561, 279] on span "spring.datasource.driver-class-name" at bounding box center [601, 273] width 251 height 14
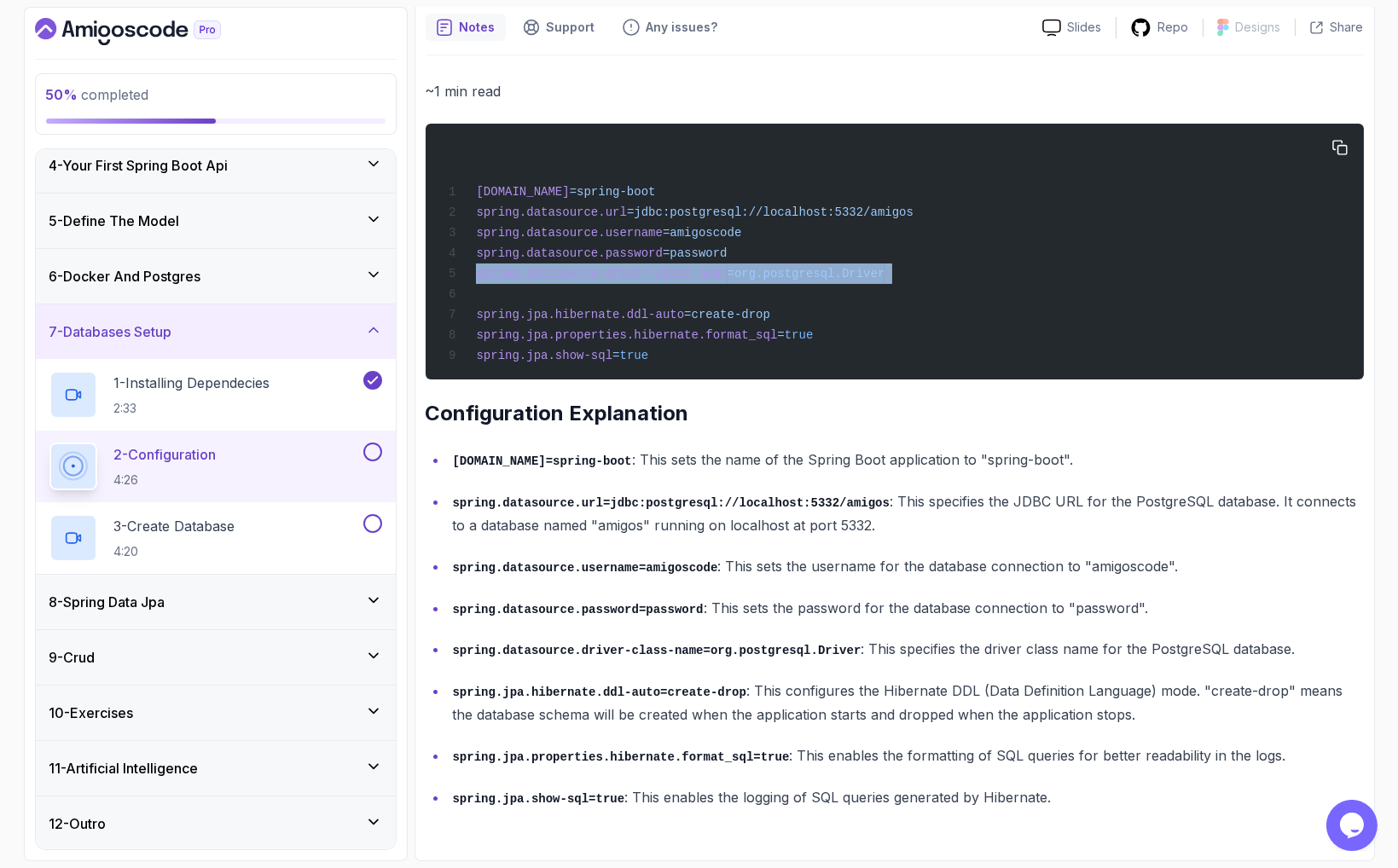
click at [561, 279] on span "spring.datasource.driver-class-name" at bounding box center [601, 273] width 251 height 14
copy code "spring.datasource.driver-class-name =org.postgresql.Driver"
click at [672, 648] on code "spring.datasource.driver-class-name=org.postgresql.Driver" at bounding box center [657, 651] width 408 height 14
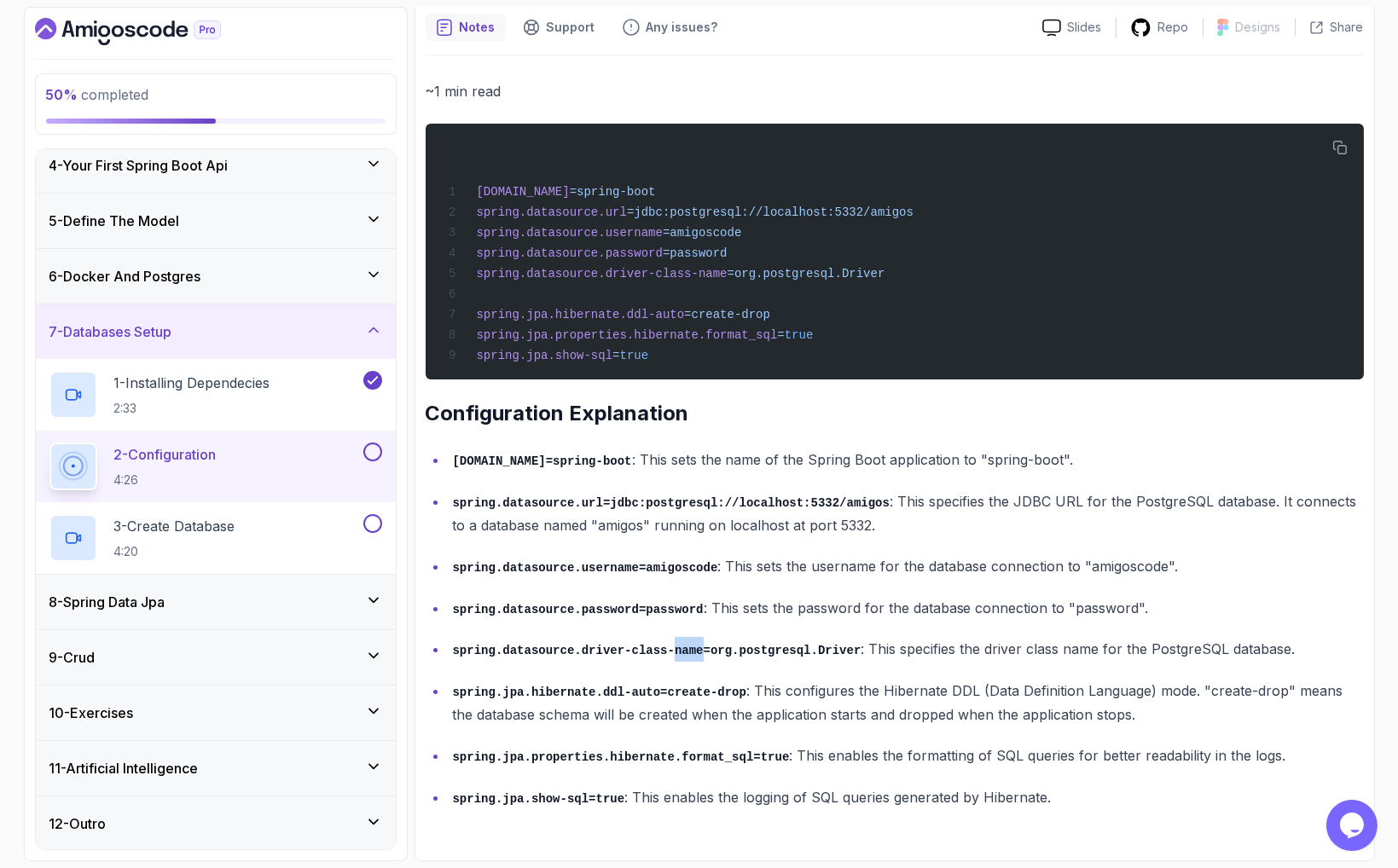
click at [672, 648] on code "spring.datasource.driver-class-name=org.postgresql.Driver" at bounding box center [657, 651] width 408 height 14
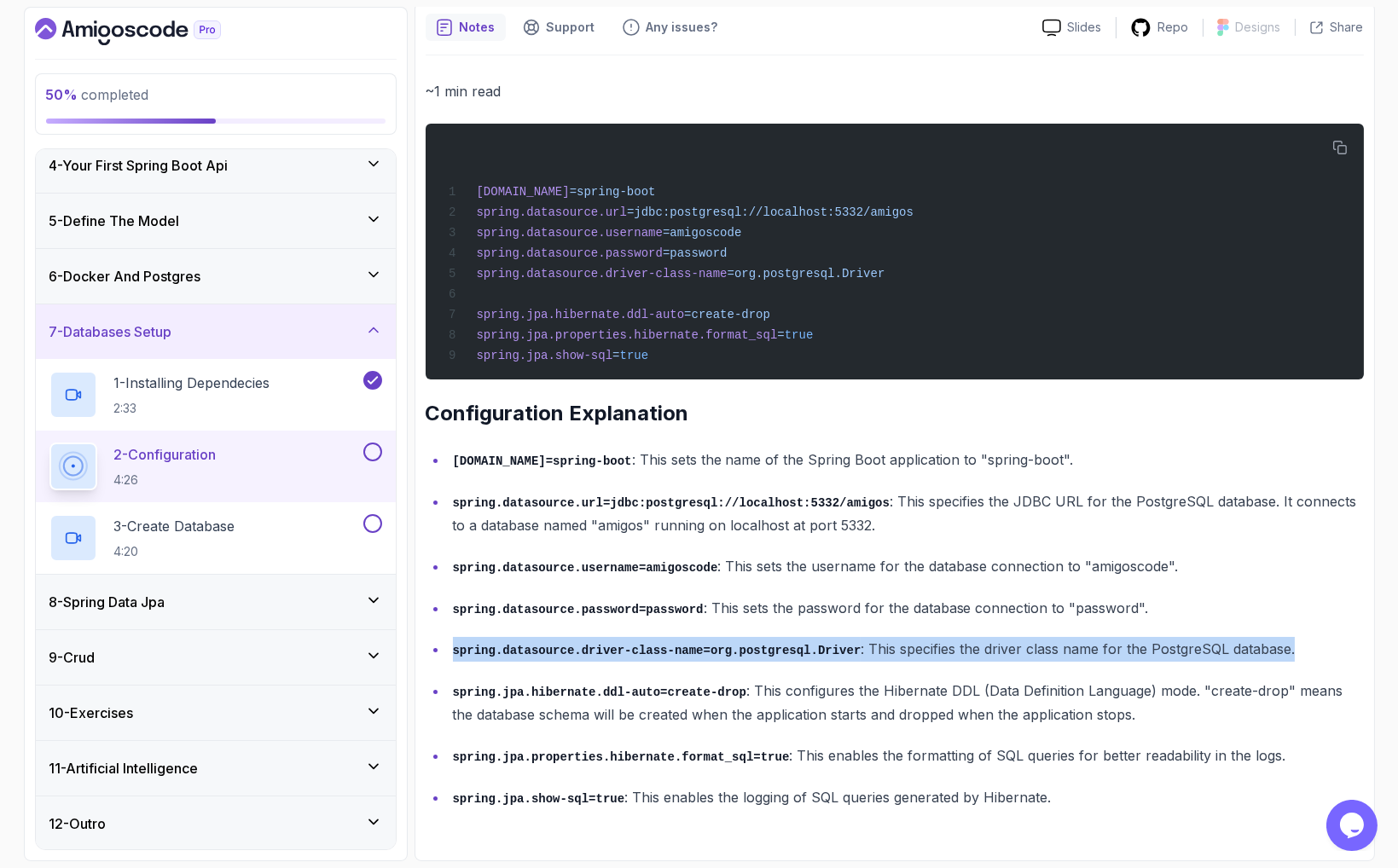
click at [672, 648] on code "spring.datasource.driver-class-name=org.postgresql.Driver" at bounding box center [657, 651] width 408 height 14
click at [858, 638] on p "spring.datasource.driver-class-name=org.postgresql.Driver : This specifies the …" at bounding box center [908, 650] width 910 height 25
drag, startPoint x: 862, startPoint y: 650, endPoint x: 452, endPoint y: 642, distance: 410.1
click at [453, 642] on p "spring.datasource.driver-class-name=org.postgresql.Driver : This specifies the …" at bounding box center [908, 650] width 910 height 25
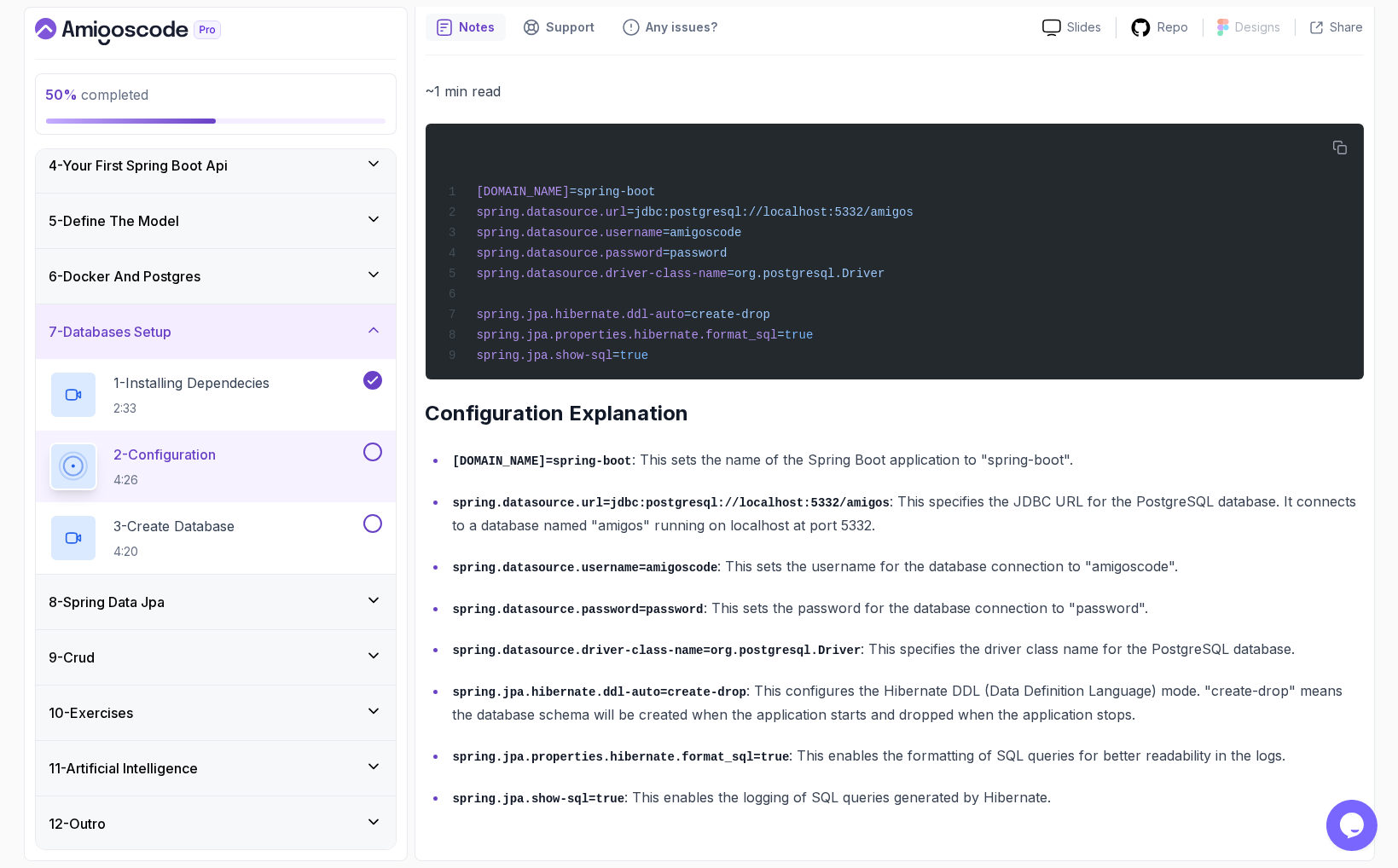
click at [631, 462] on code "[DOMAIN_NAME]=spring-boot" at bounding box center [542, 462] width 179 height 14
click at [762, 646] on code "spring.datasource.driver-class-name=org.postgresql.Driver" at bounding box center [657, 651] width 408 height 14
click at [504, 793] on code "spring.jpa.show-sql=true" at bounding box center [539, 799] width 172 height 14
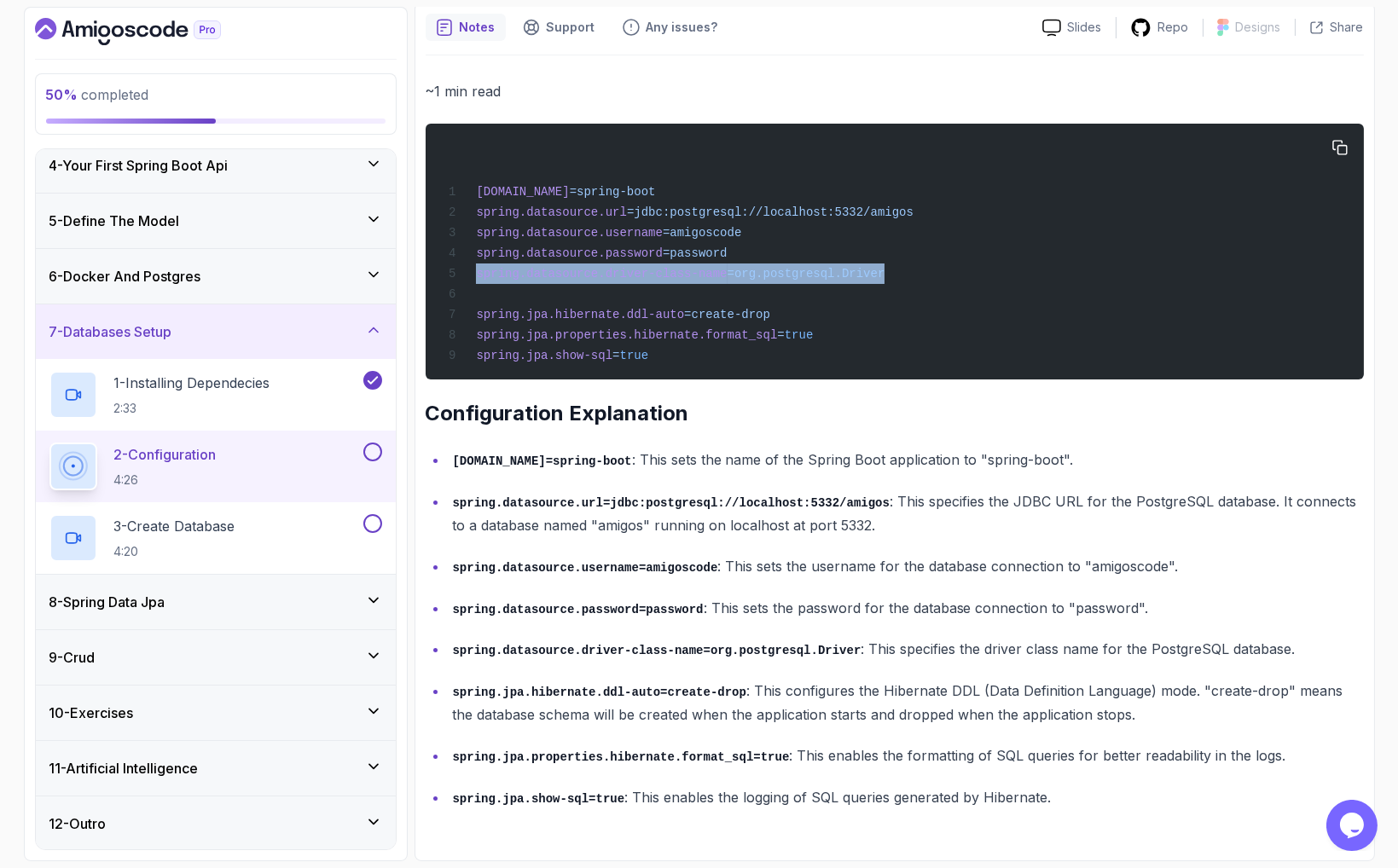
drag, startPoint x: 477, startPoint y: 273, endPoint x: 890, endPoint y: 266, distance: 413.1
click at [890, 266] on div "[DOMAIN_NAME] =spring-boot spring.datasource.url =jdbc:postgresql://localhost:5…" at bounding box center [893, 252] width 910 height 236
copy span "spring.datasource.driver-class-name =org.postgresql.Driver"
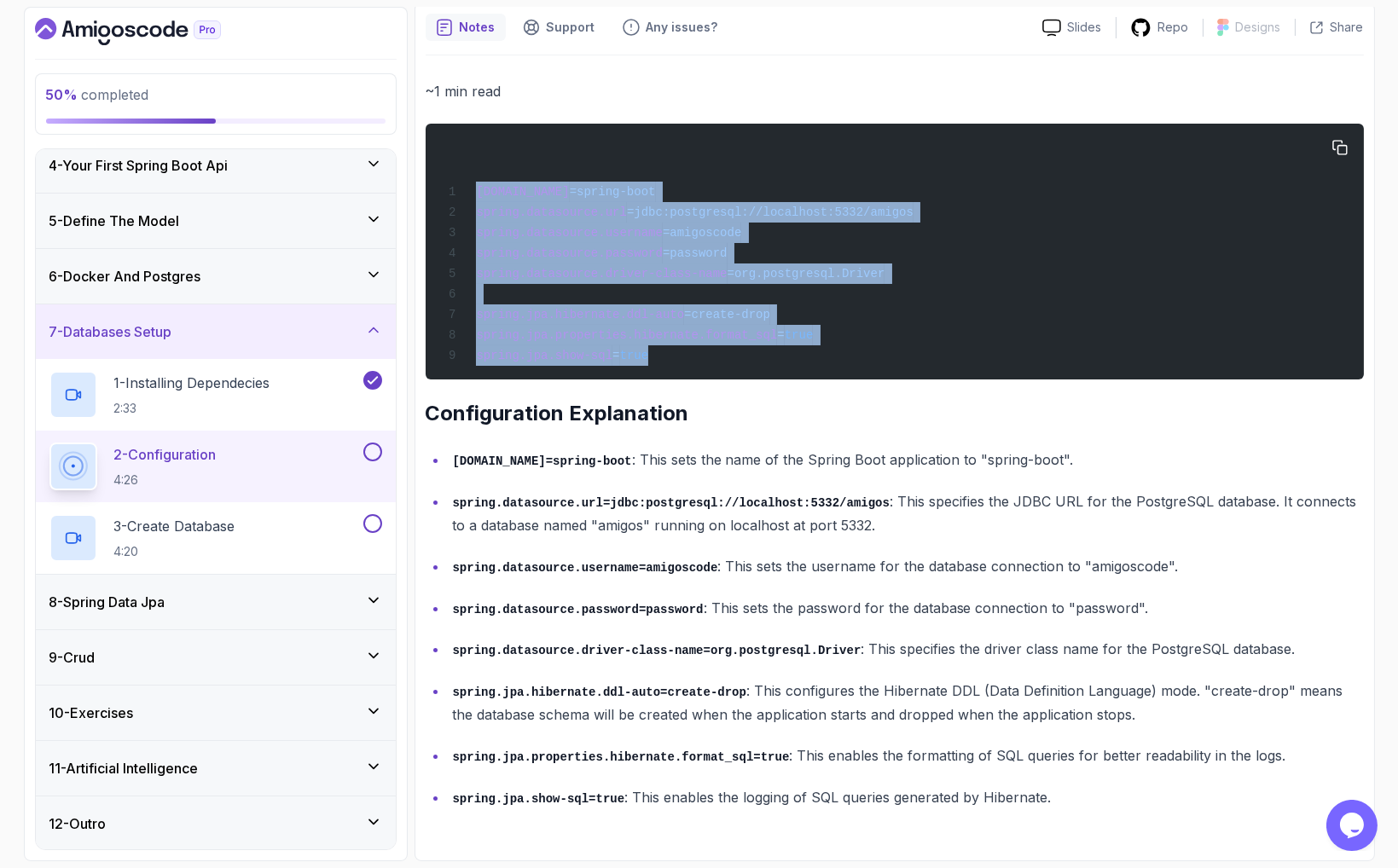
drag, startPoint x: 653, startPoint y: 354, endPoint x: 454, endPoint y: 182, distance: 263.0
click at [454, 182] on div "[DOMAIN_NAME] =spring-boot spring.datasource.url =jdbc:postgresql://localhost:5…" at bounding box center [893, 252] width 910 height 236
copy code "[DOMAIN_NAME] =spring-boot spring.datasource.url =jdbc:postgresql://localhost:5…"
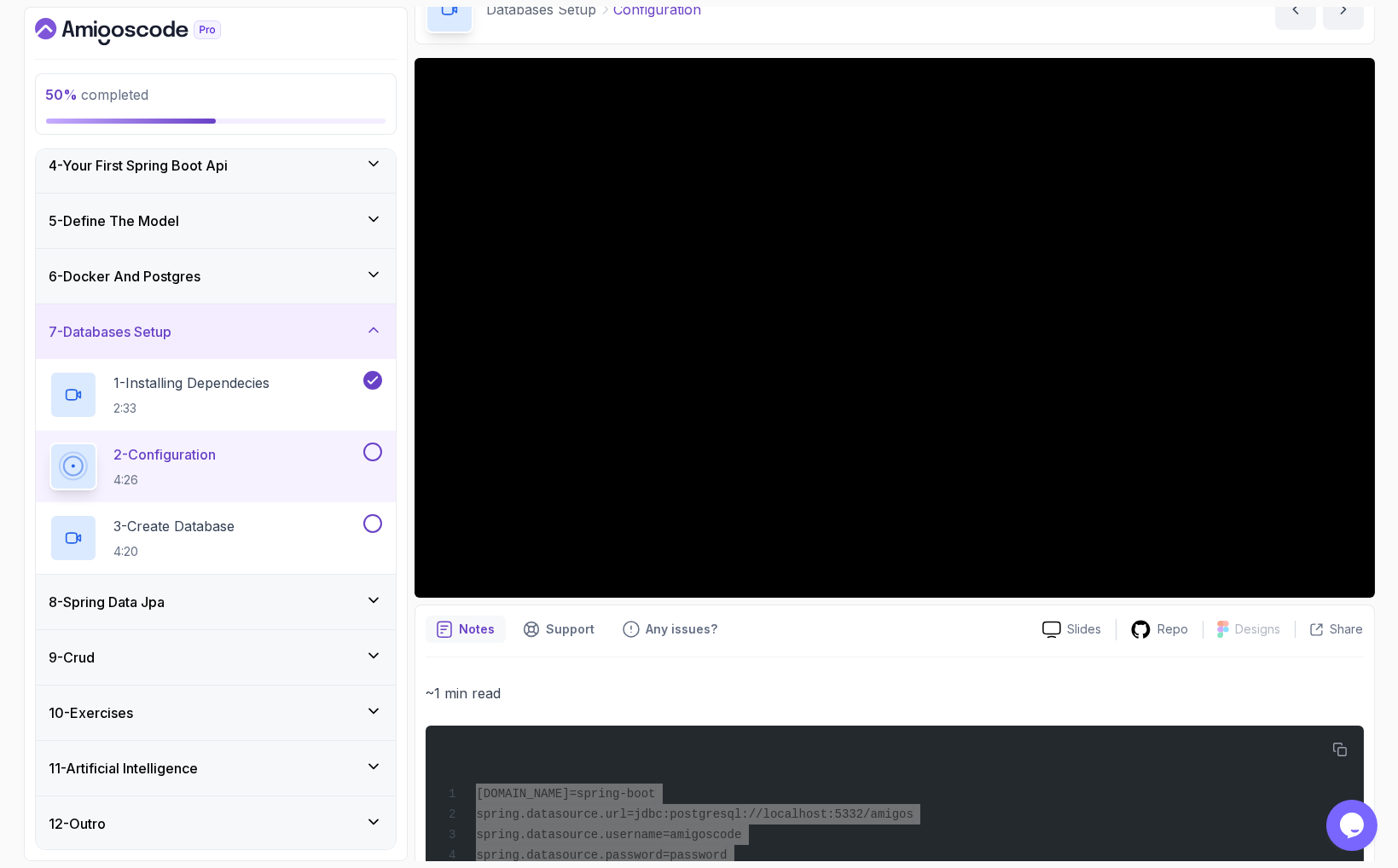
scroll to position [0, 0]
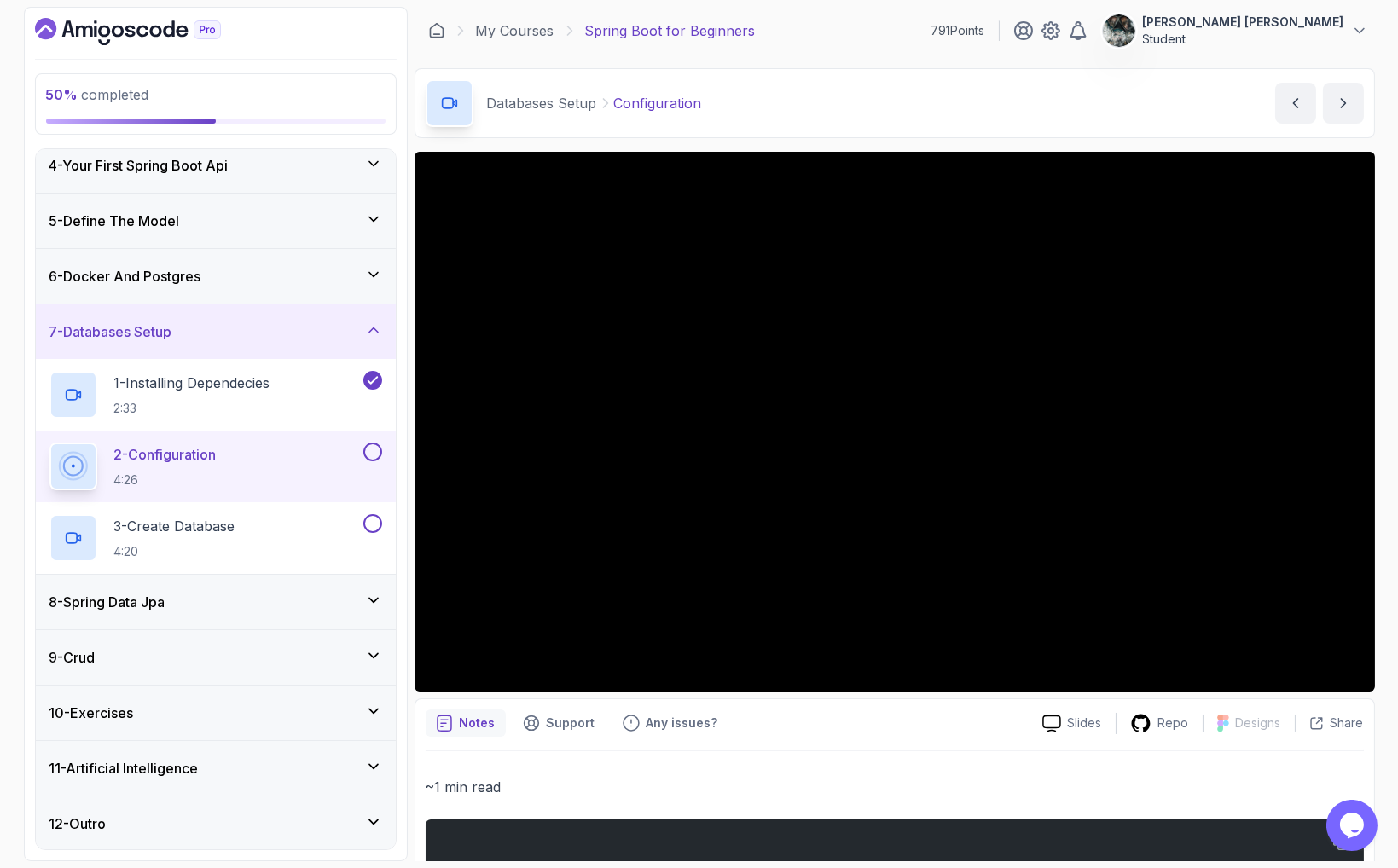
click at [374, 452] on button at bounding box center [372, 451] width 18 height 18
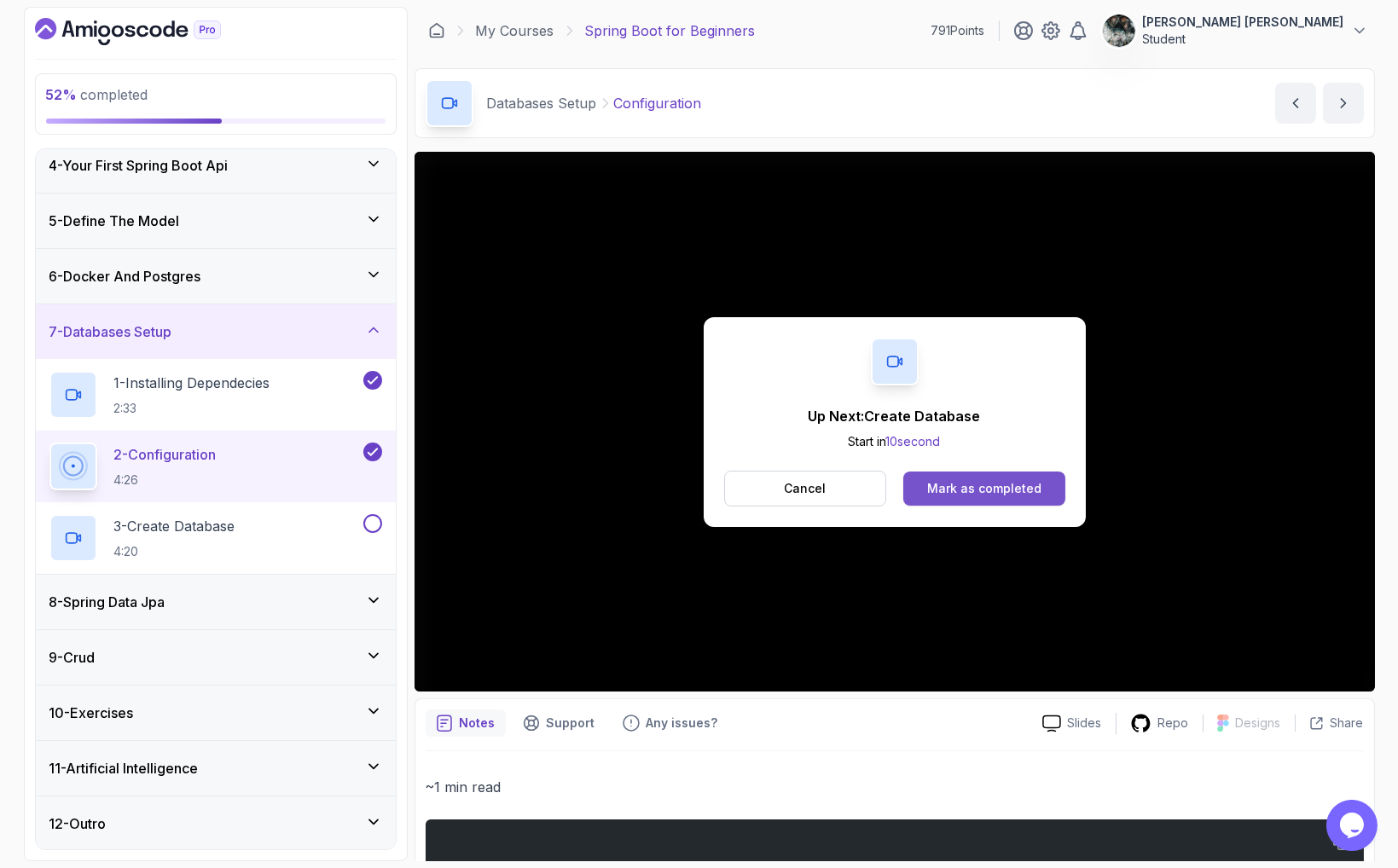
click at [975, 478] on button "Mark as completed" at bounding box center [983, 488] width 161 height 34
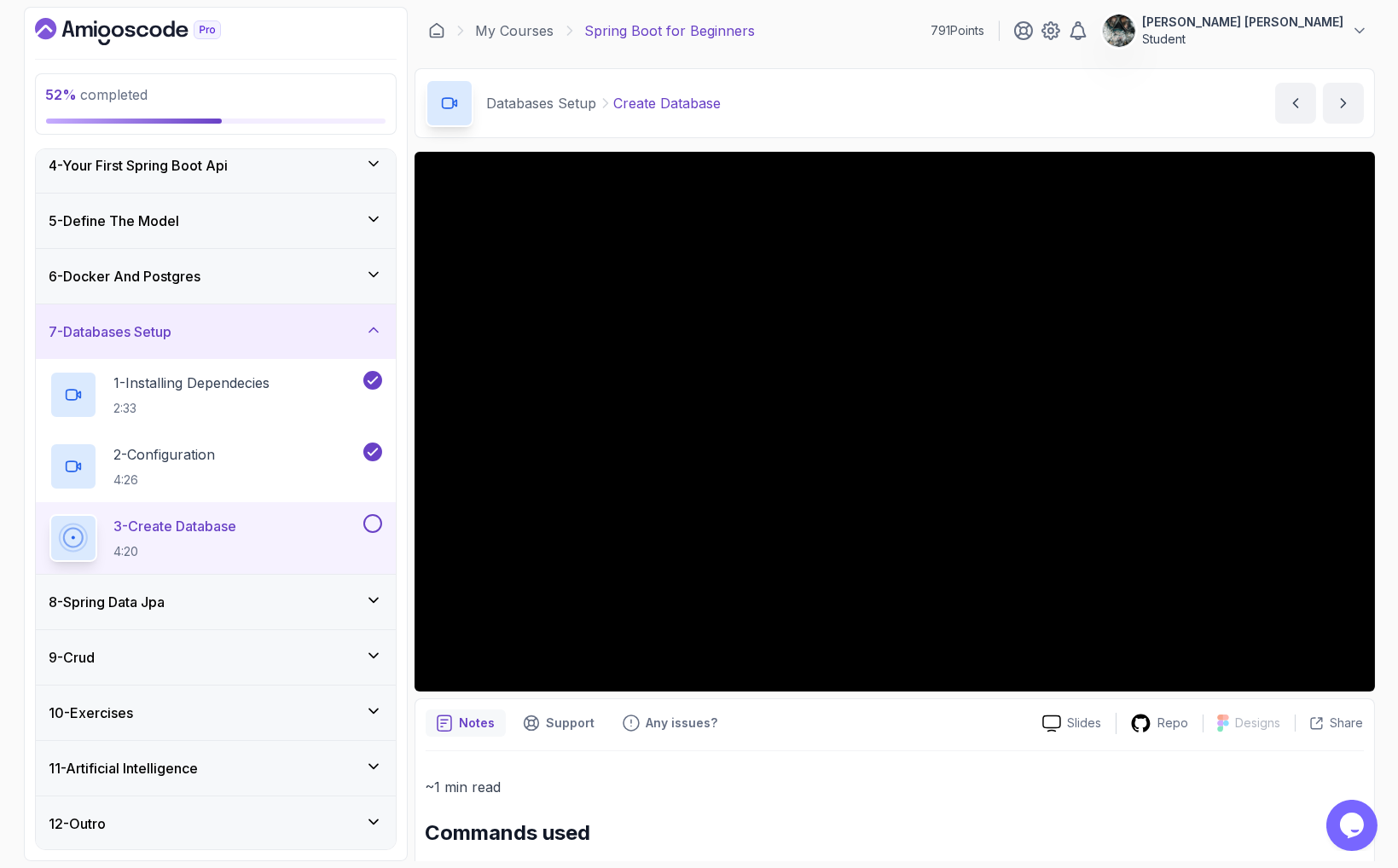
click at [372, 519] on button at bounding box center [372, 523] width 18 height 18
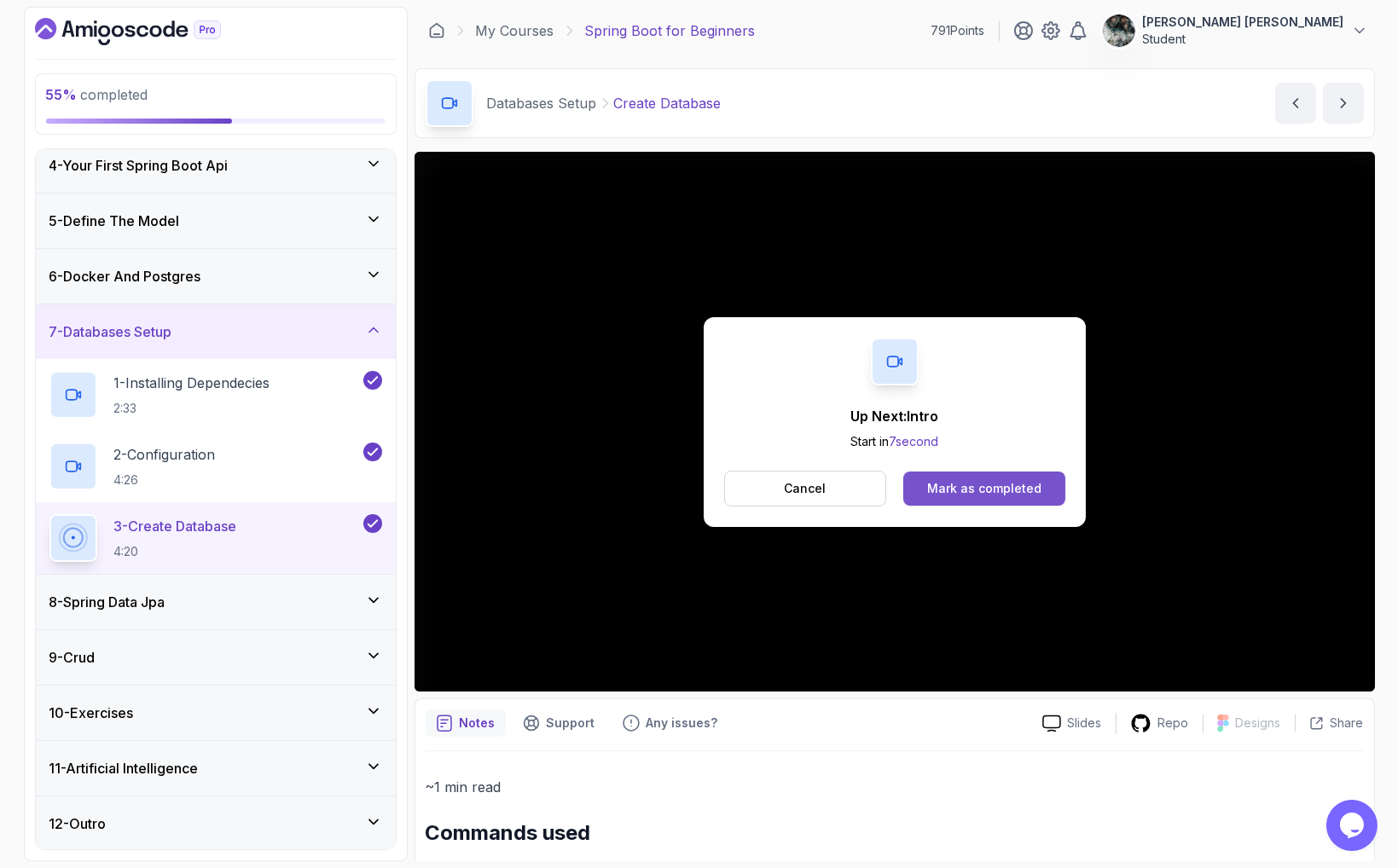
click at [1004, 490] on div "Mark as completed" at bounding box center [984, 489] width 114 height 17
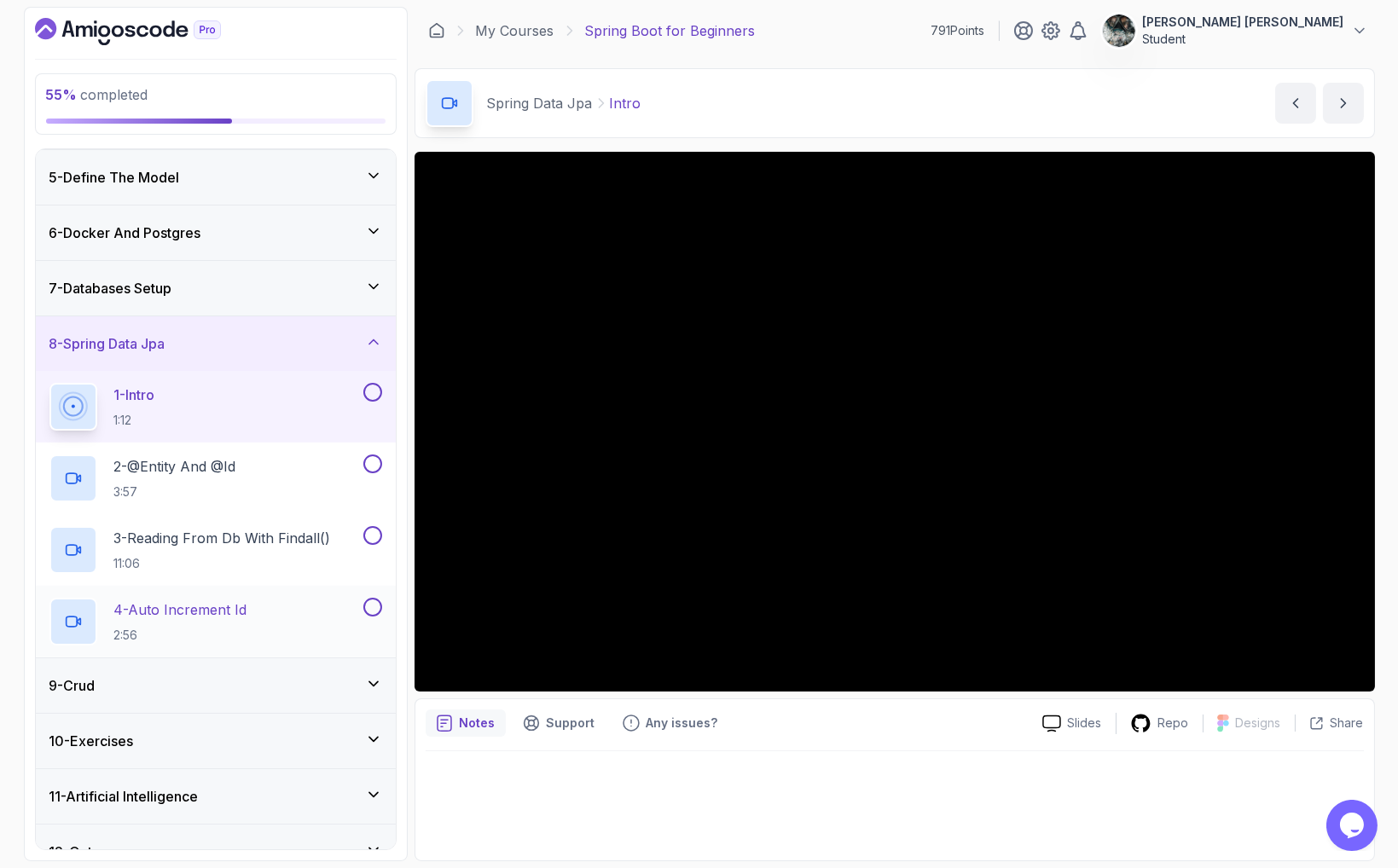
scroll to position [248, 0]
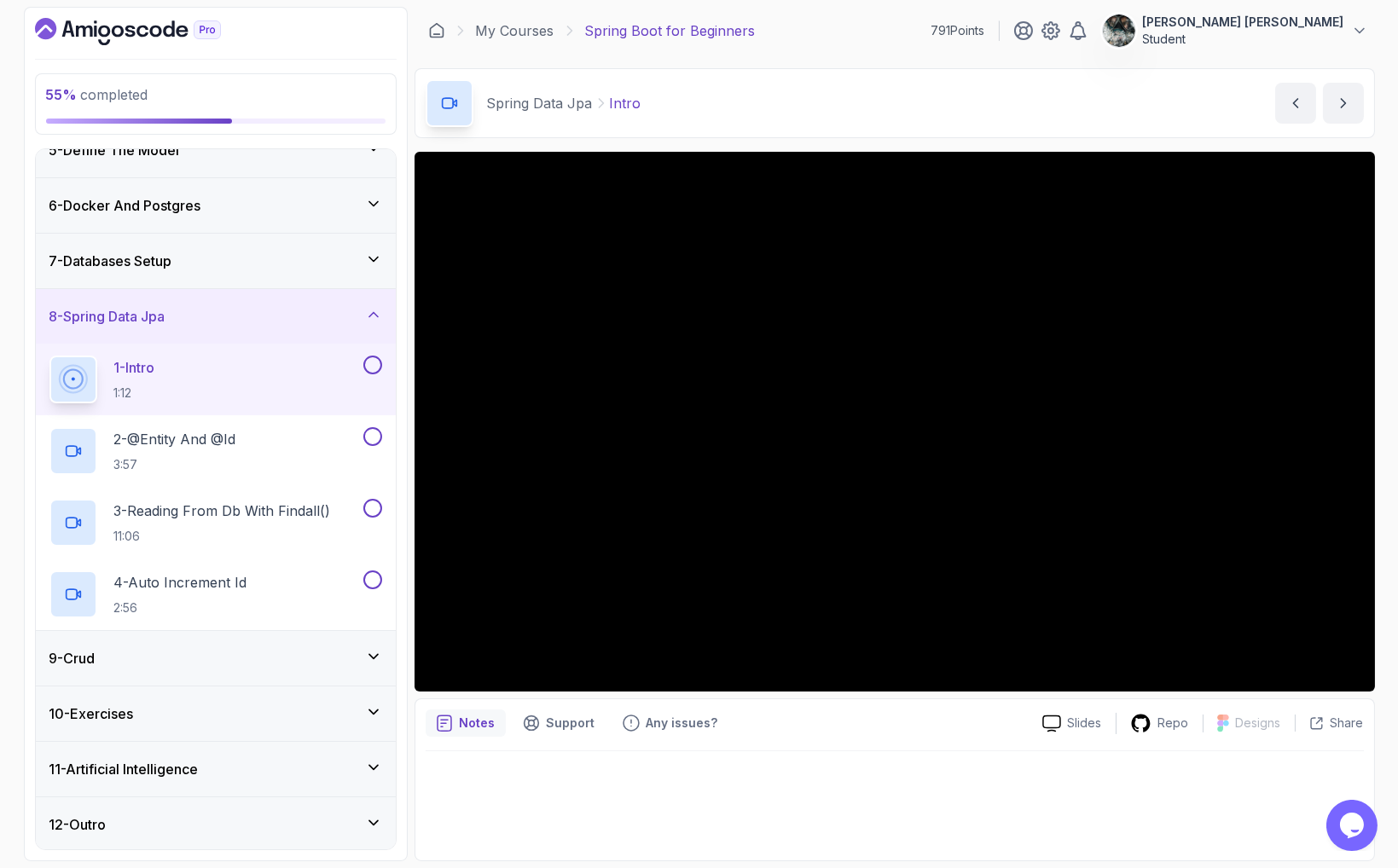
click at [374, 361] on button at bounding box center [372, 364] width 18 height 18
click at [221, 450] on h2 "2 - @Entity And @Id 3:57" at bounding box center [175, 451] width 122 height 44
